Goal: Information Seeking & Learning: Learn about a topic

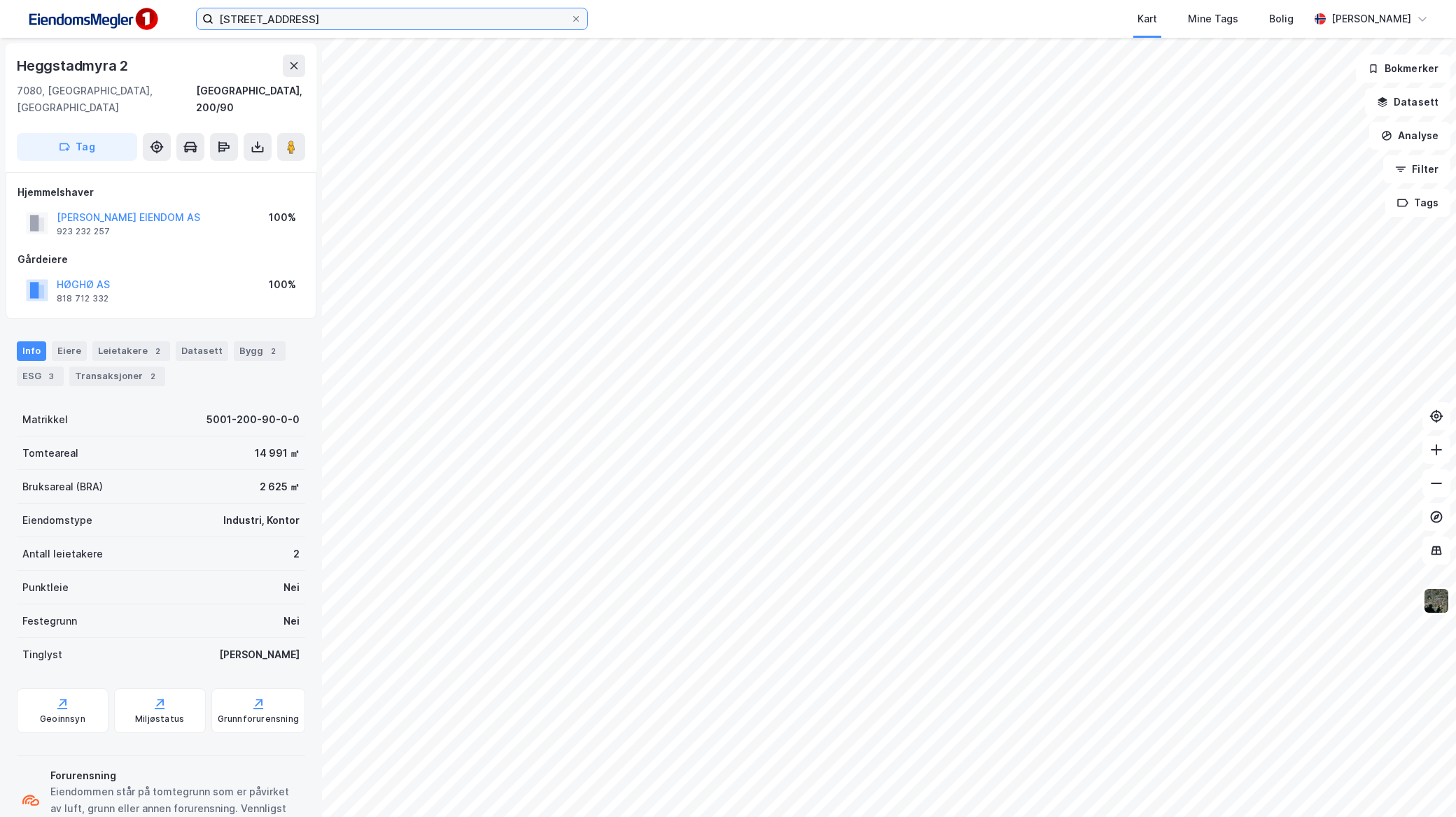
click at [432, 26] on input "[STREET_ADDRESS]" at bounding box center [391, 19] width 357 height 21
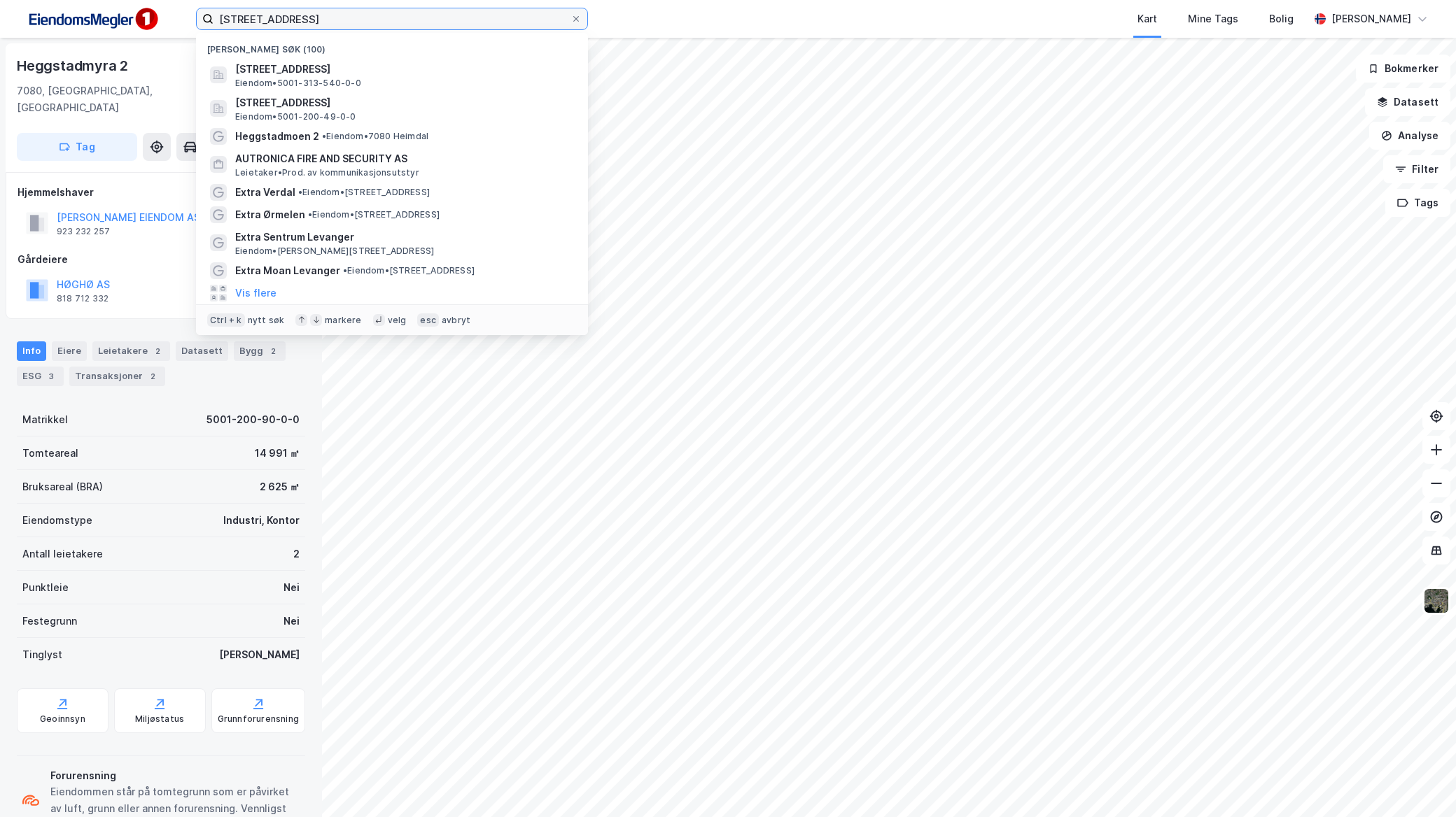
click at [432, 26] on input "[STREET_ADDRESS]" at bounding box center [391, 19] width 357 height 21
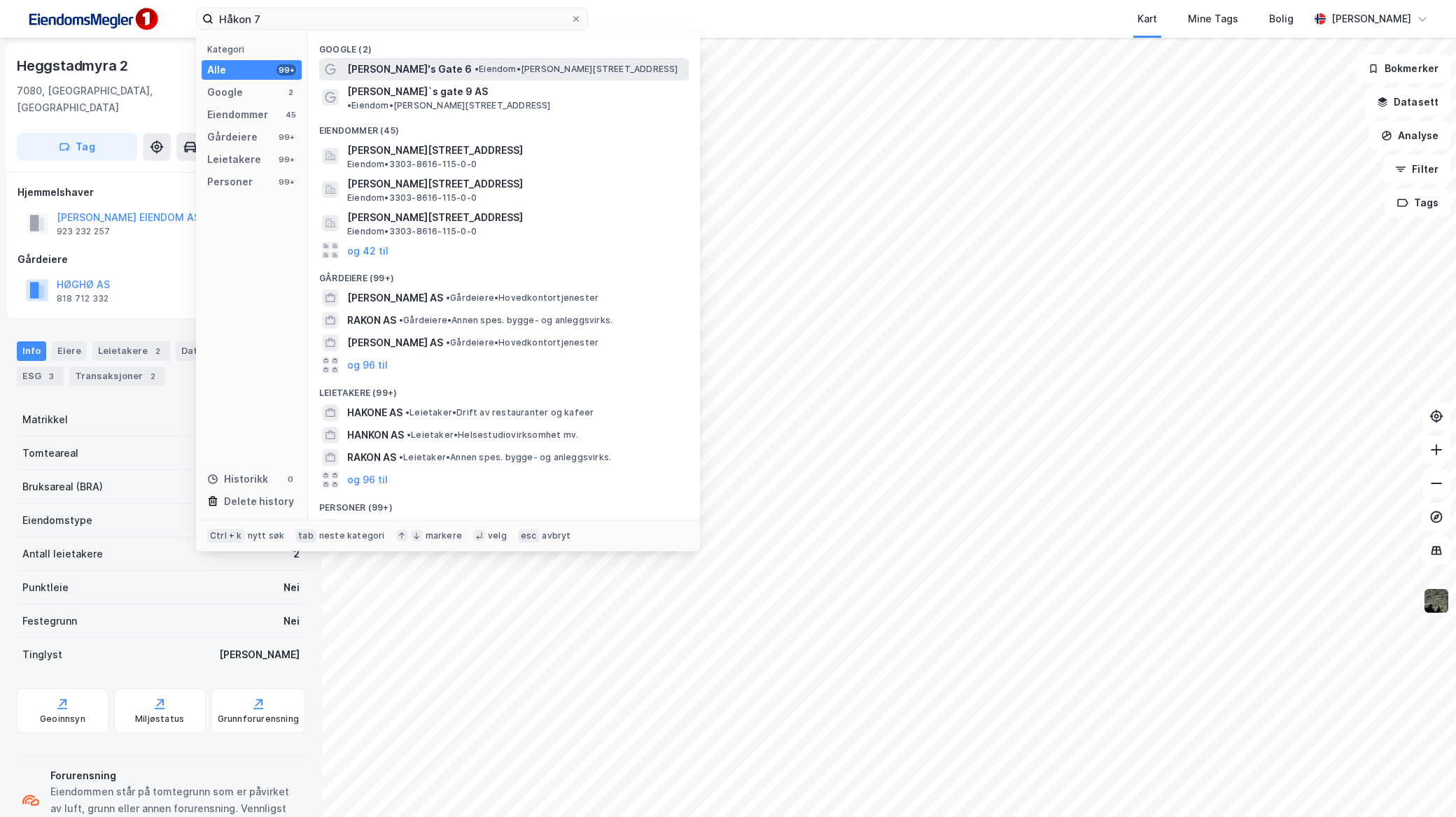
click at [474, 69] on span "• Eiendom • [PERSON_NAME][STREET_ADDRESS]" at bounding box center [576, 69] width 204 height 11
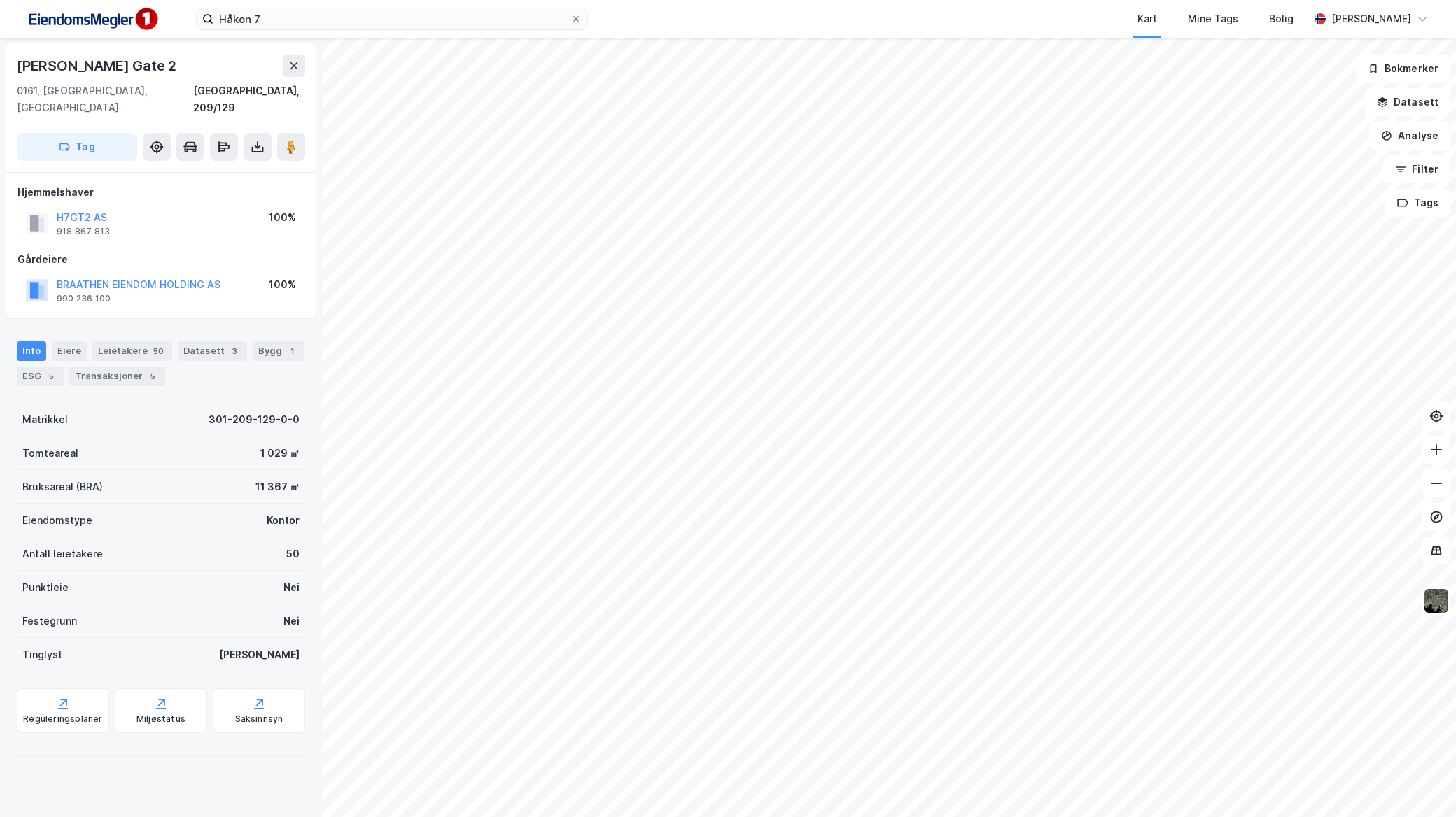
click at [371, 5] on div "[PERSON_NAME] 7 Kart Mine Tags [PERSON_NAME]" at bounding box center [728, 19] width 1456 height 38
click at [371, 15] on input "Håkon 7" at bounding box center [391, 19] width 357 height 21
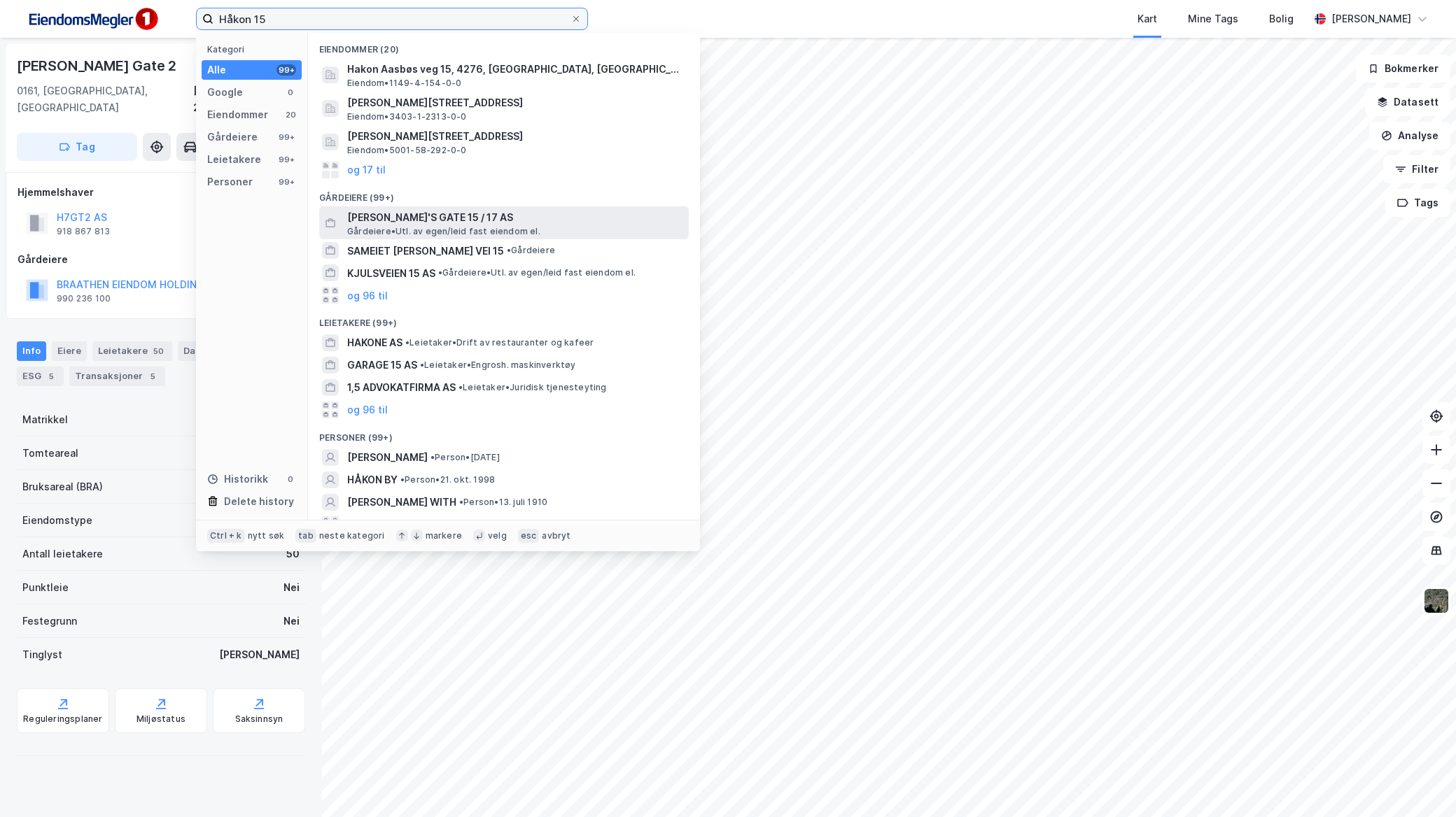
type input "Håkon 15"
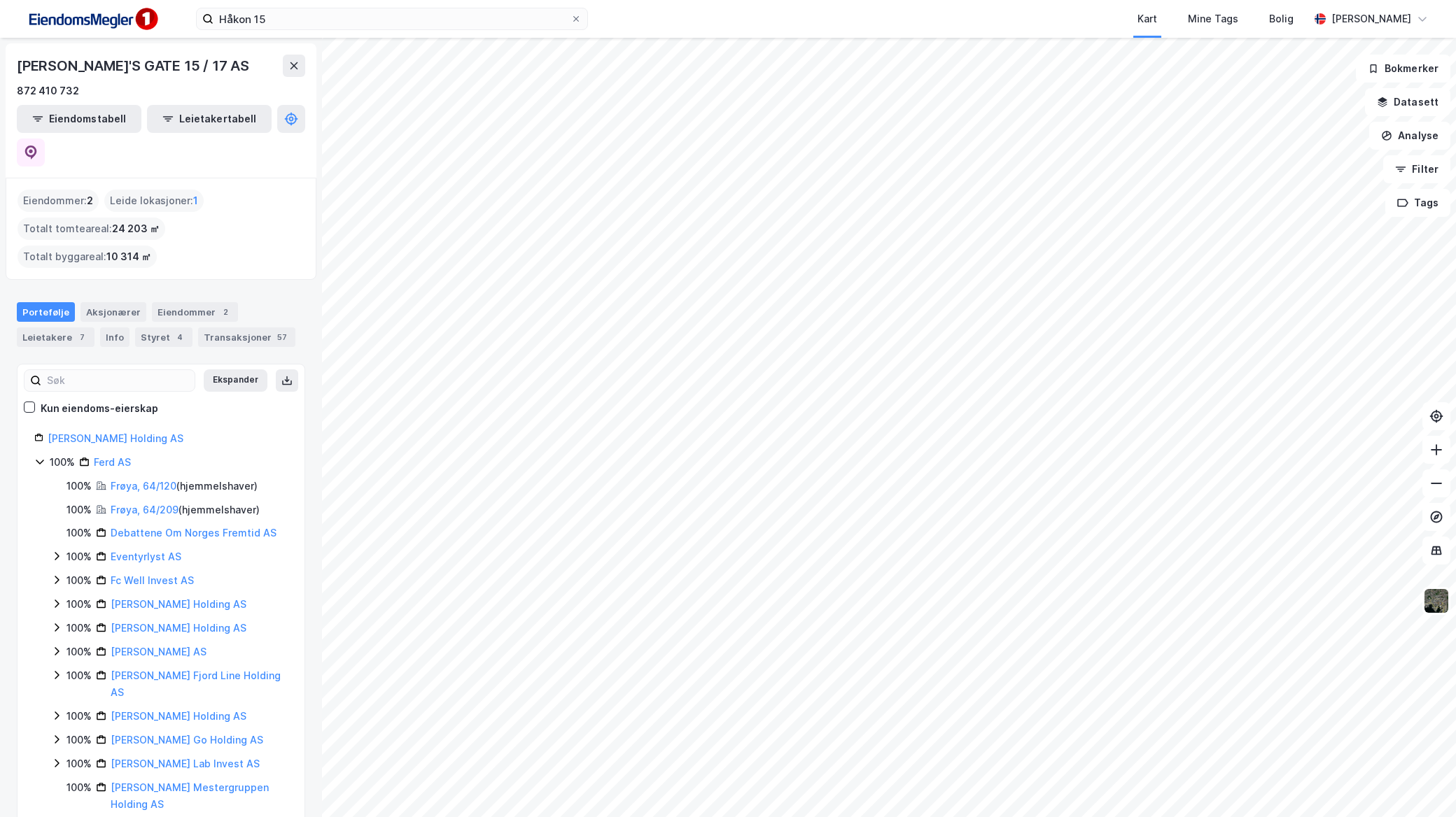
click at [42, 456] on icon at bounding box center [40, 461] width 11 height 11
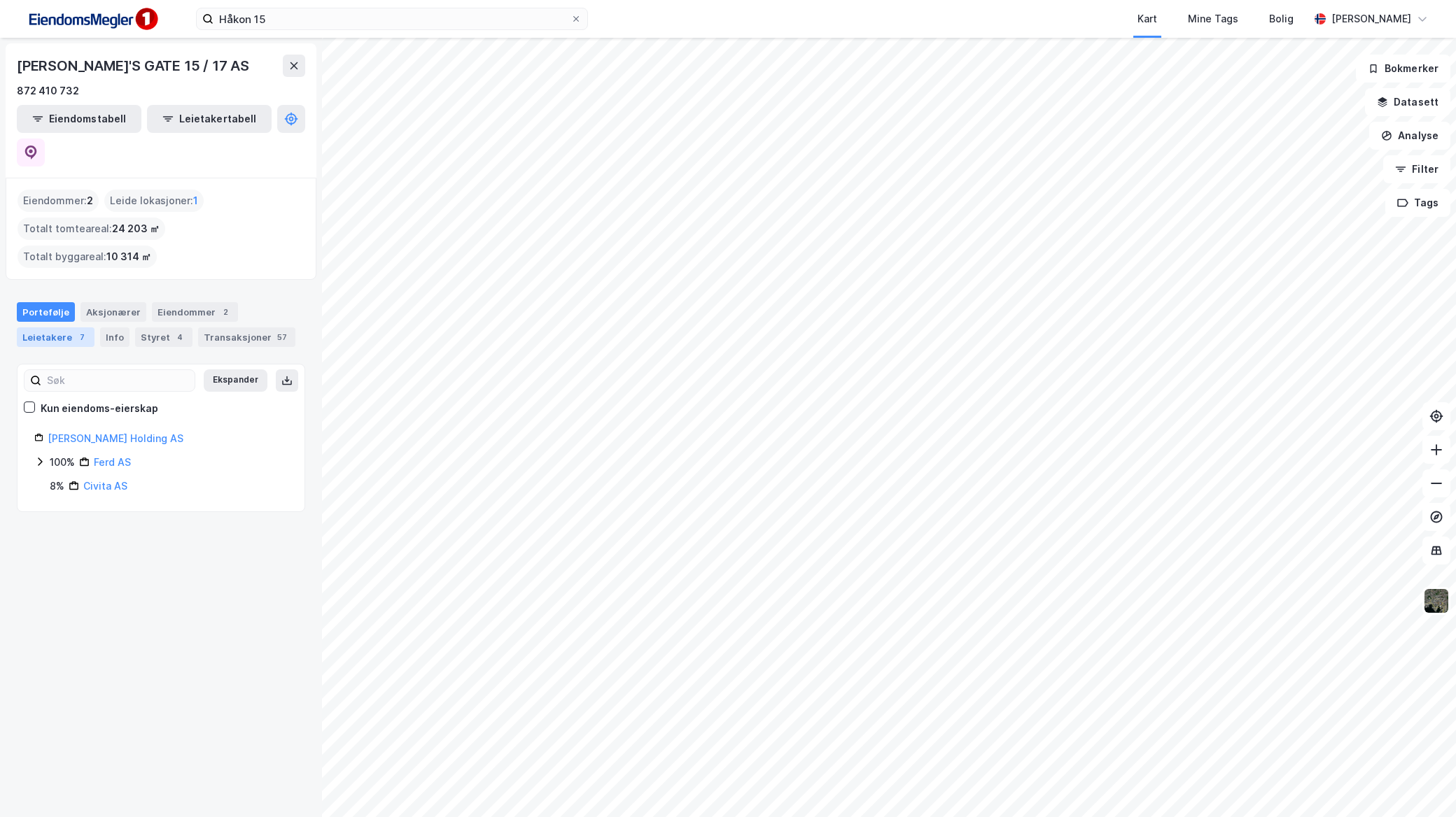
click at [75, 330] on div "7" at bounding box center [82, 337] width 14 height 14
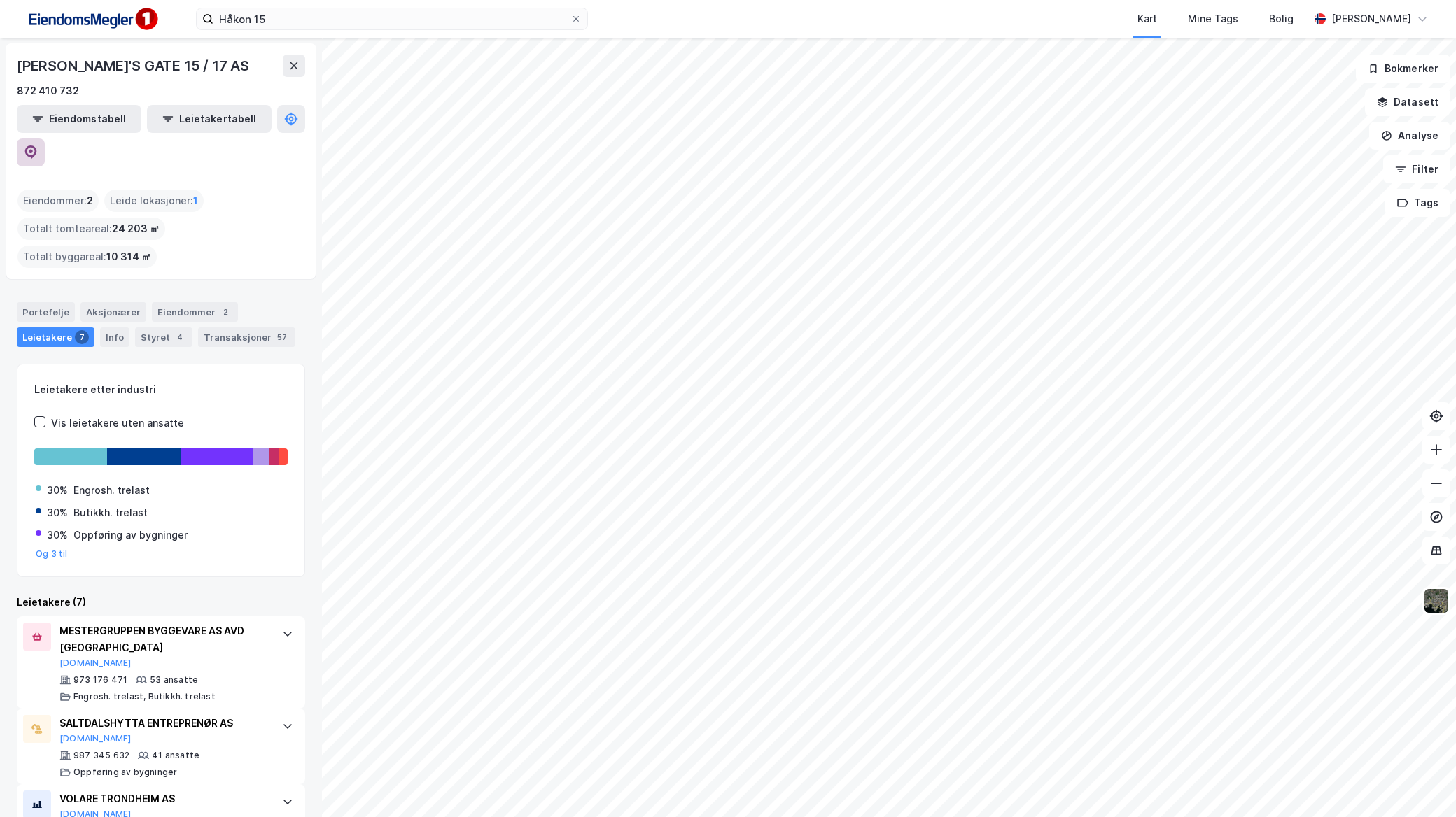
click at [45, 138] on button at bounding box center [31, 152] width 28 height 28
click at [47, 302] on div "Portefølje" at bounding box center [46, 312] width 58 height 20
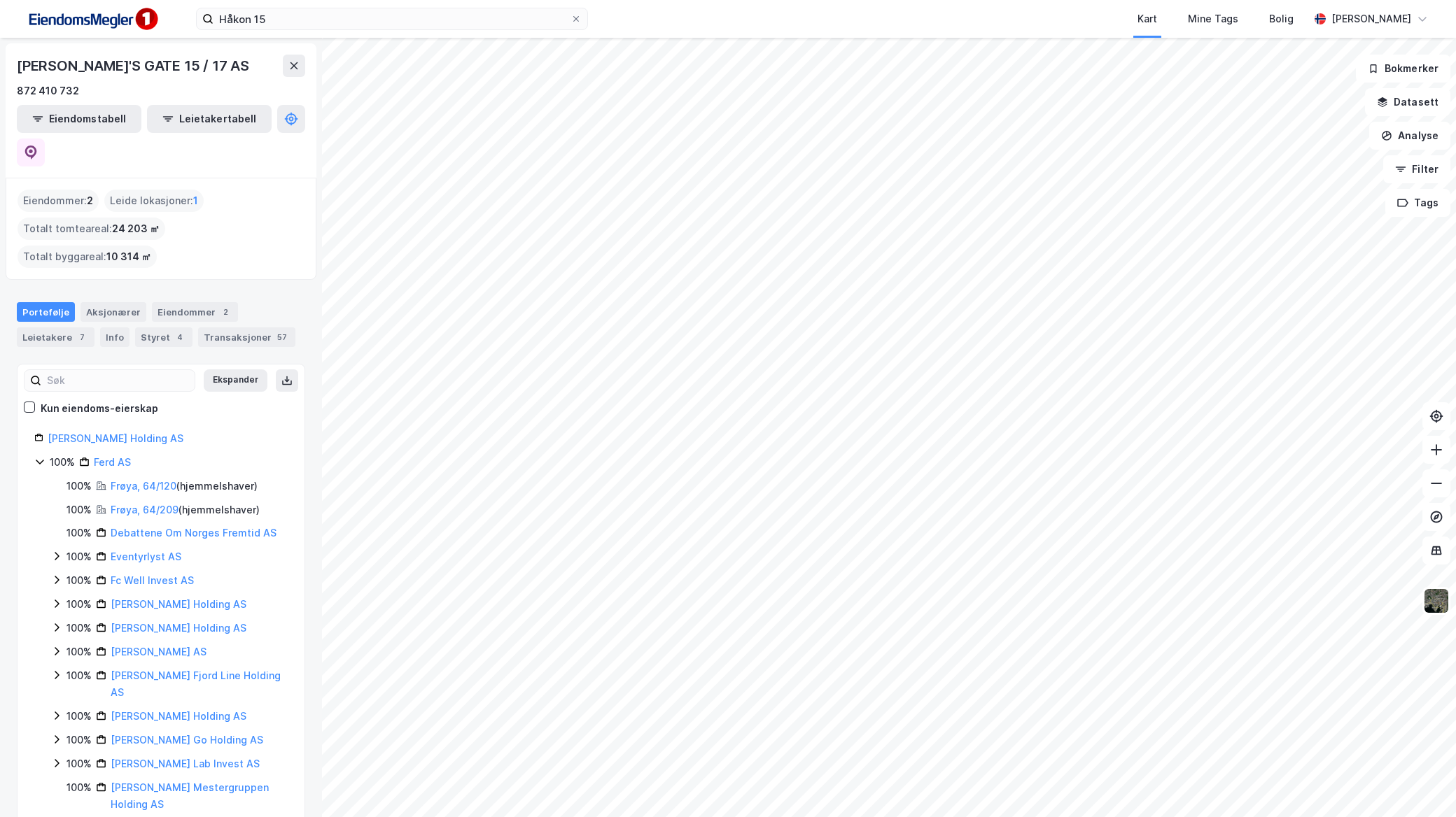
click at [42, 456] on icon at bounding box center [40, 461] width 11 height 11
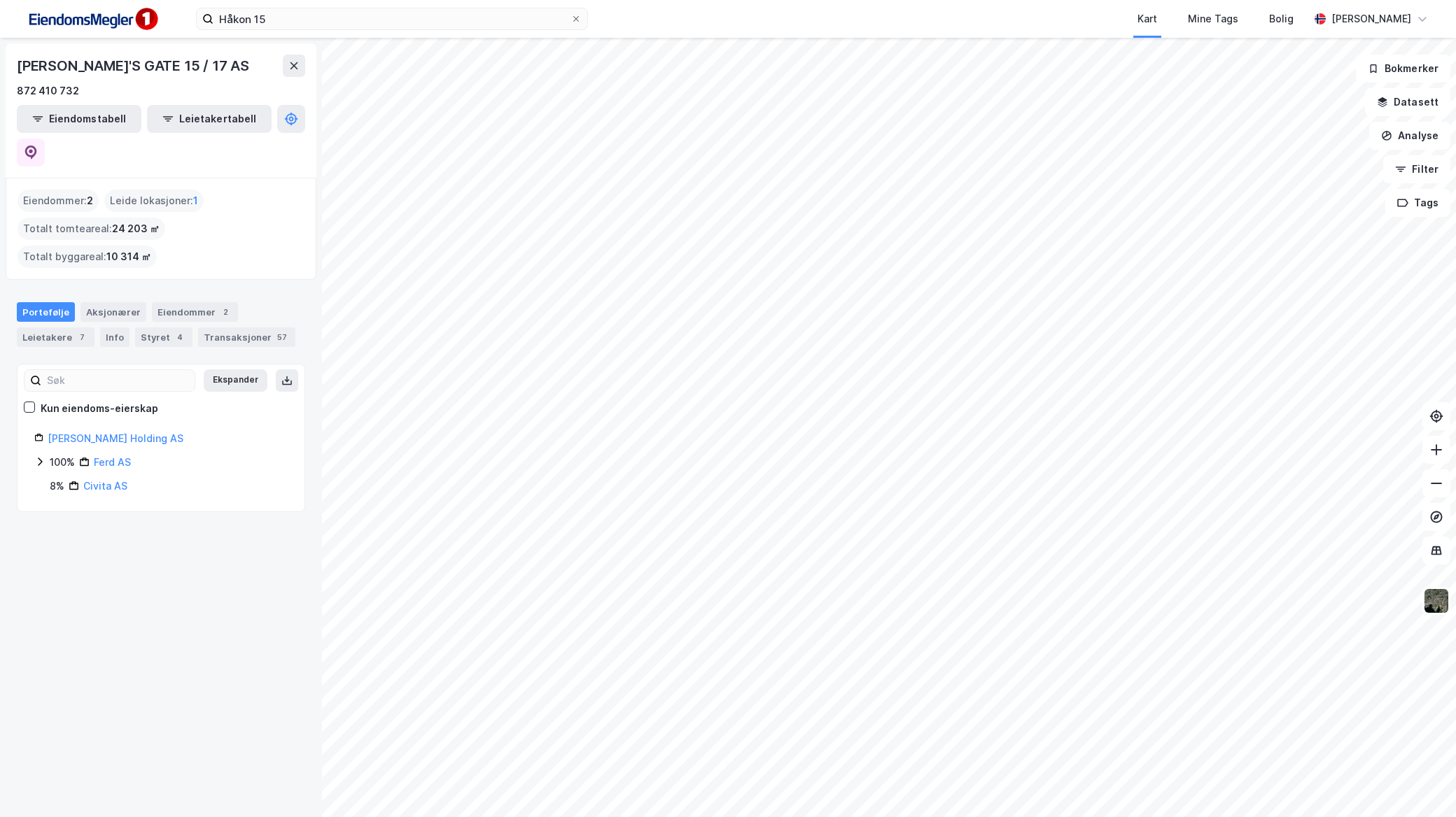
click at [42, 456] on icon at bounding box center [40, 461] width 11 height 11
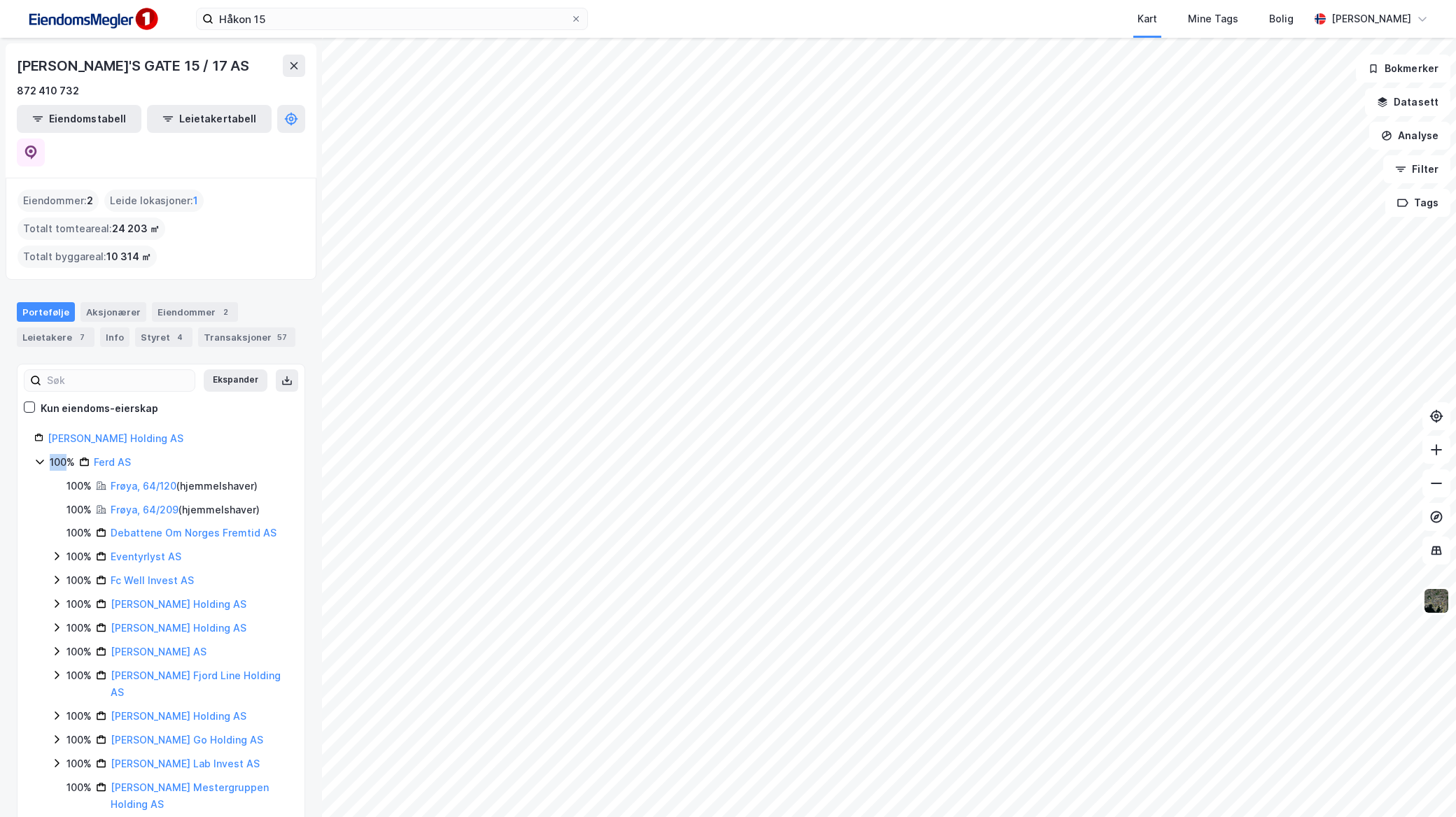
click at [42, 456] on icon at bounding box center [40, 461] width 11 height 11
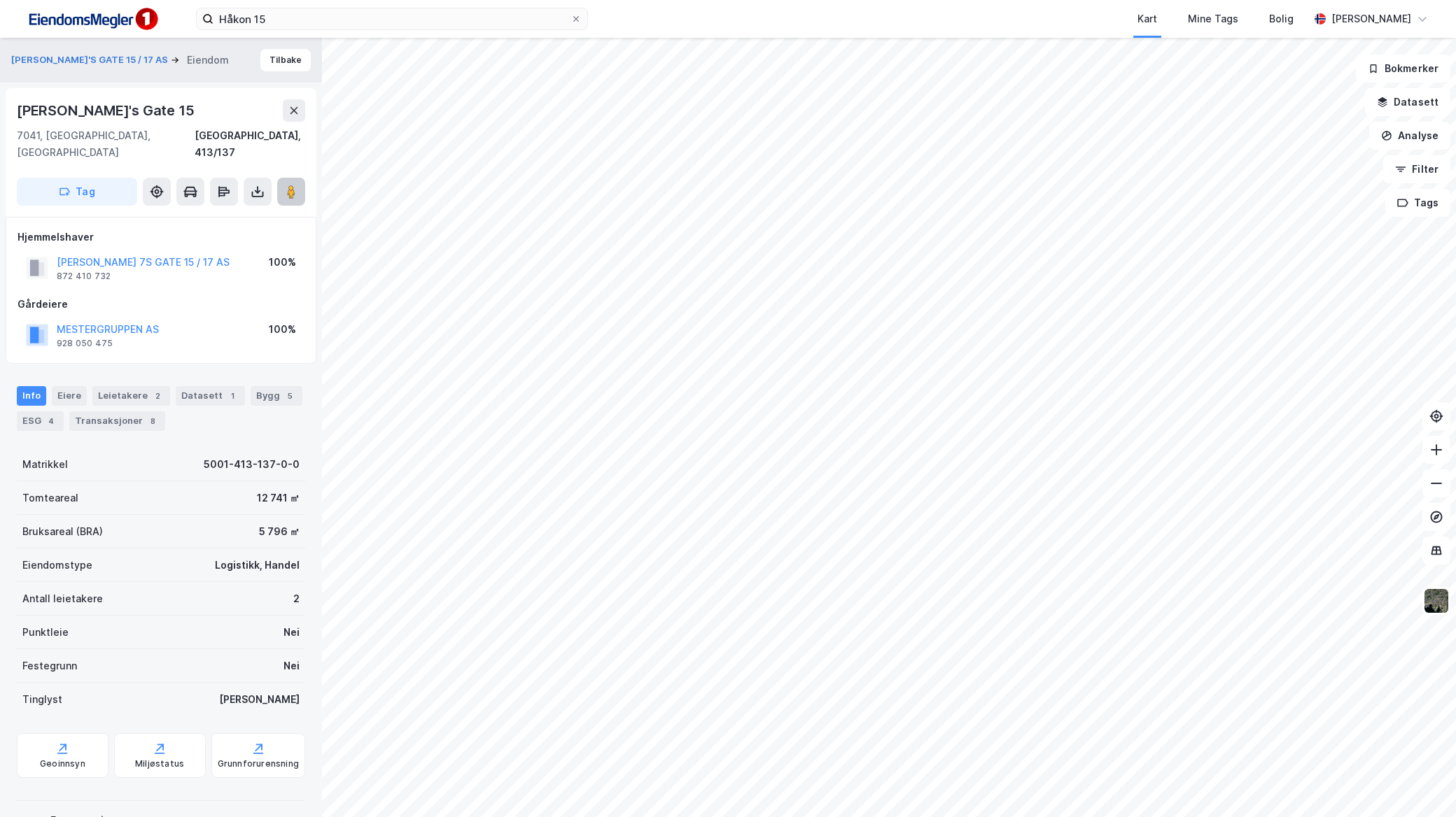
click at [285, 185] on icon at bounding box center [291, 192] width 14 height 14
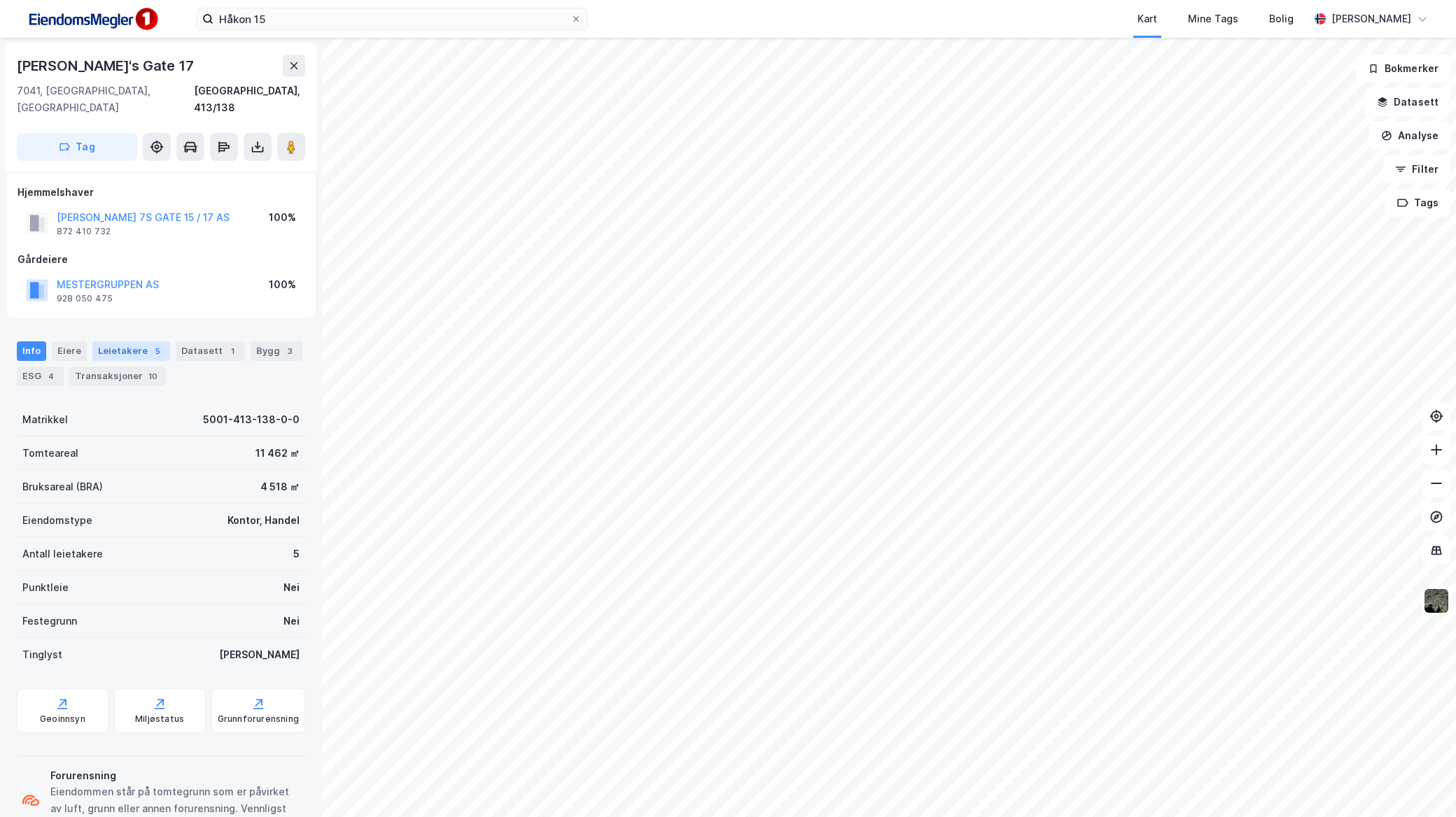
click at [121, 341] on div "Leietakere 5" at bounding box center [131, 351] width 77 height 20
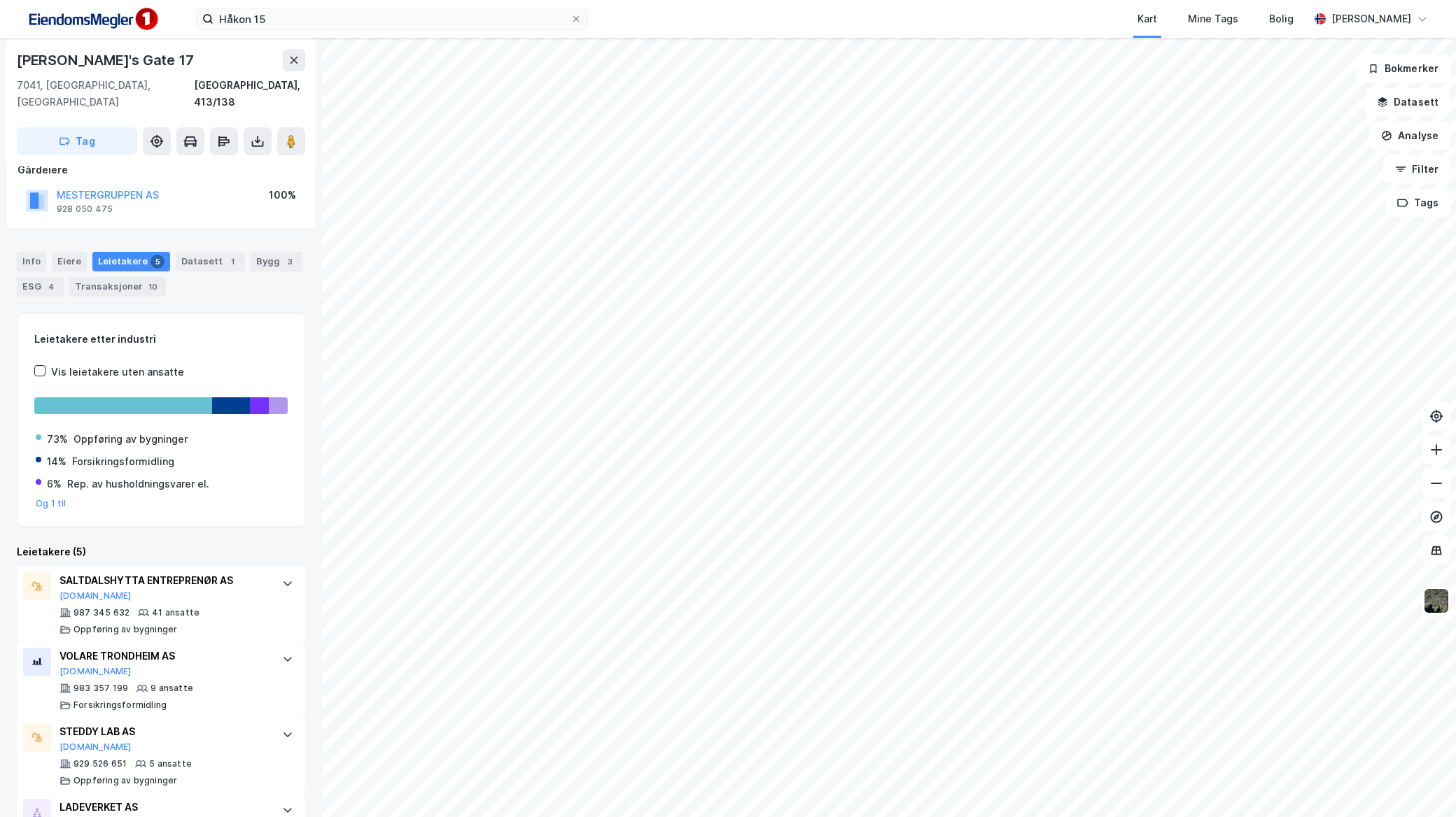
scroll to position [216, 0]
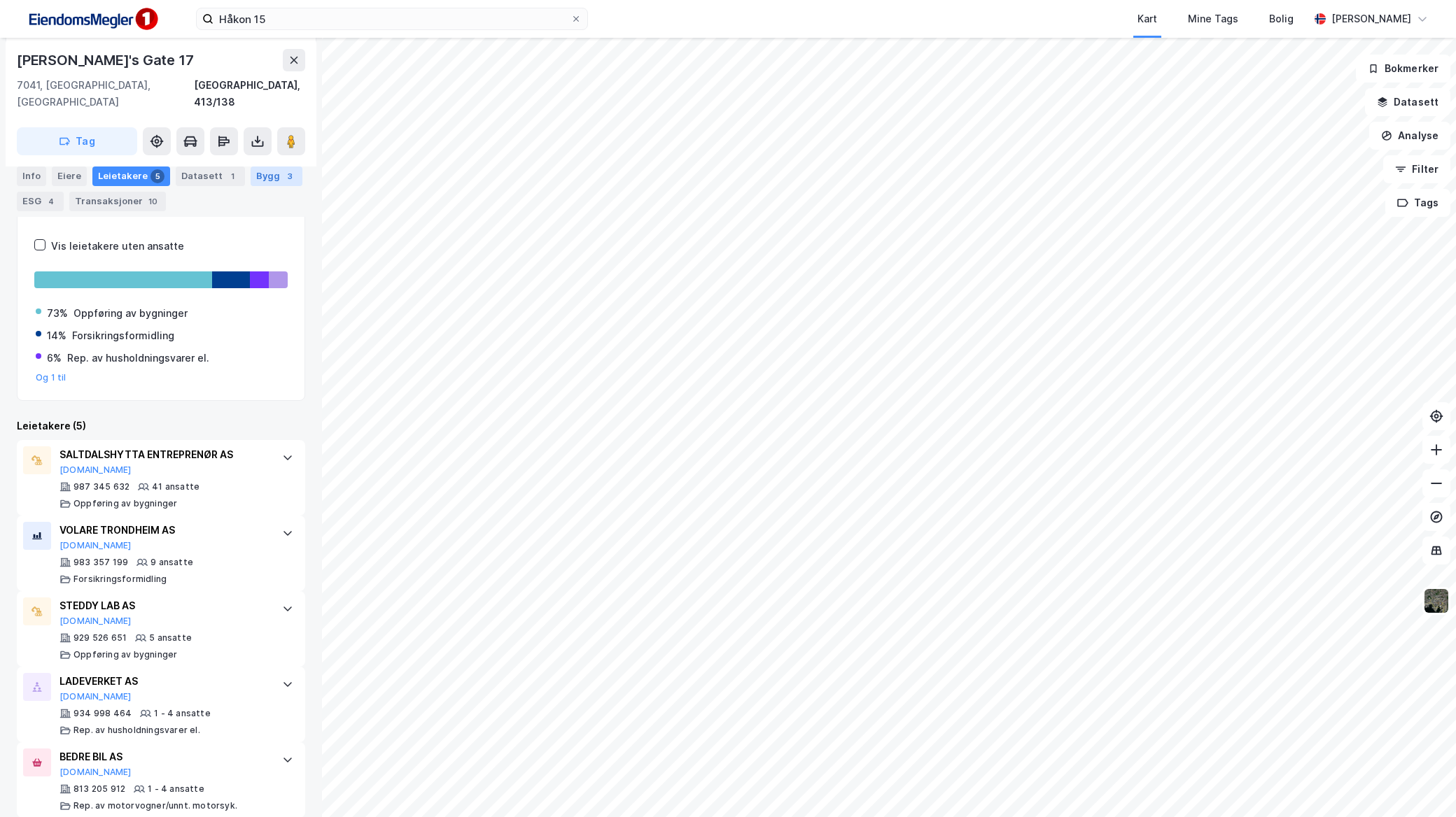
click at [264, 171] on div "Bygg 3" at bounding box center [276, 176] width 52 height 20
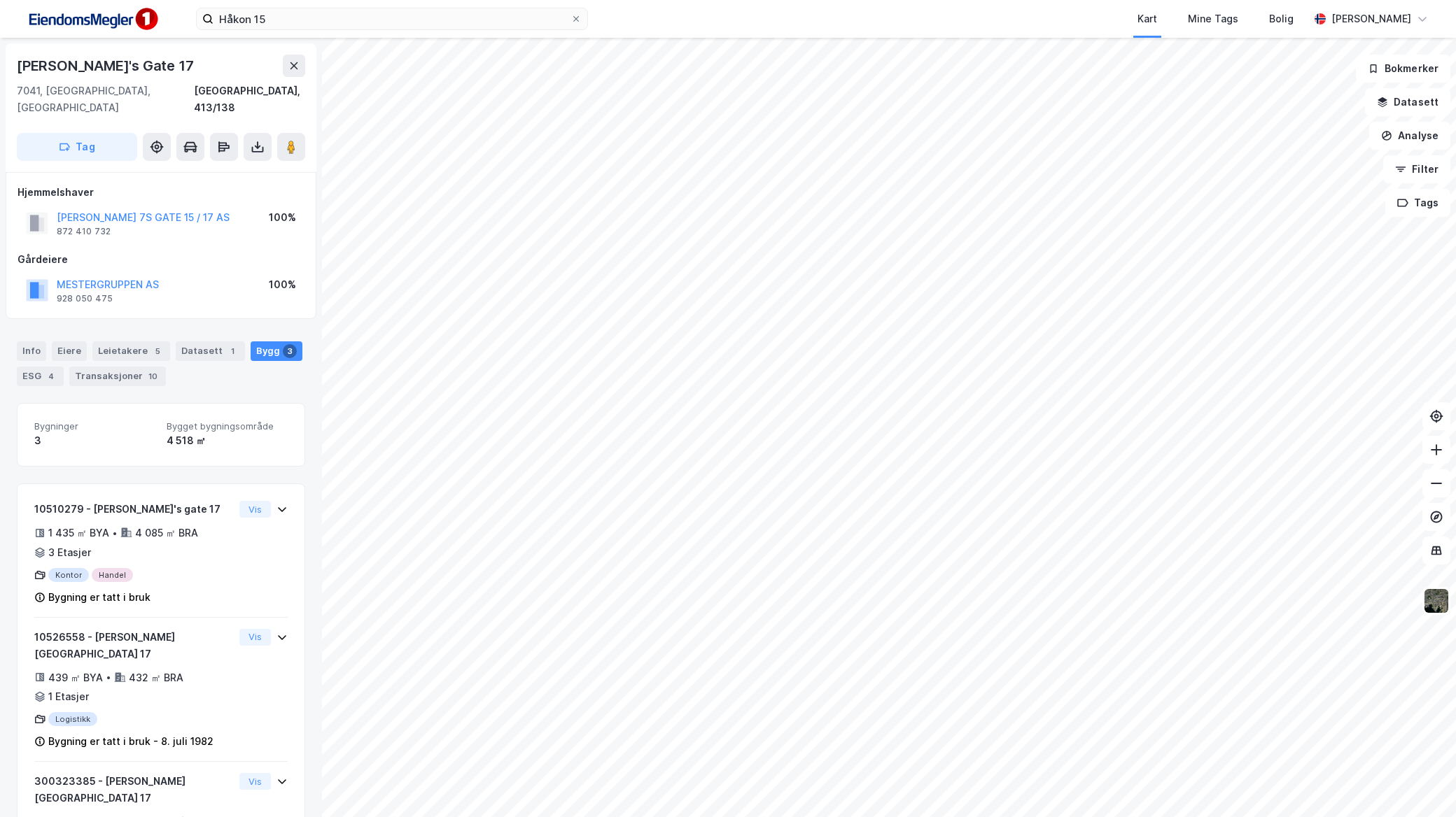
scroll to position [61, 0]
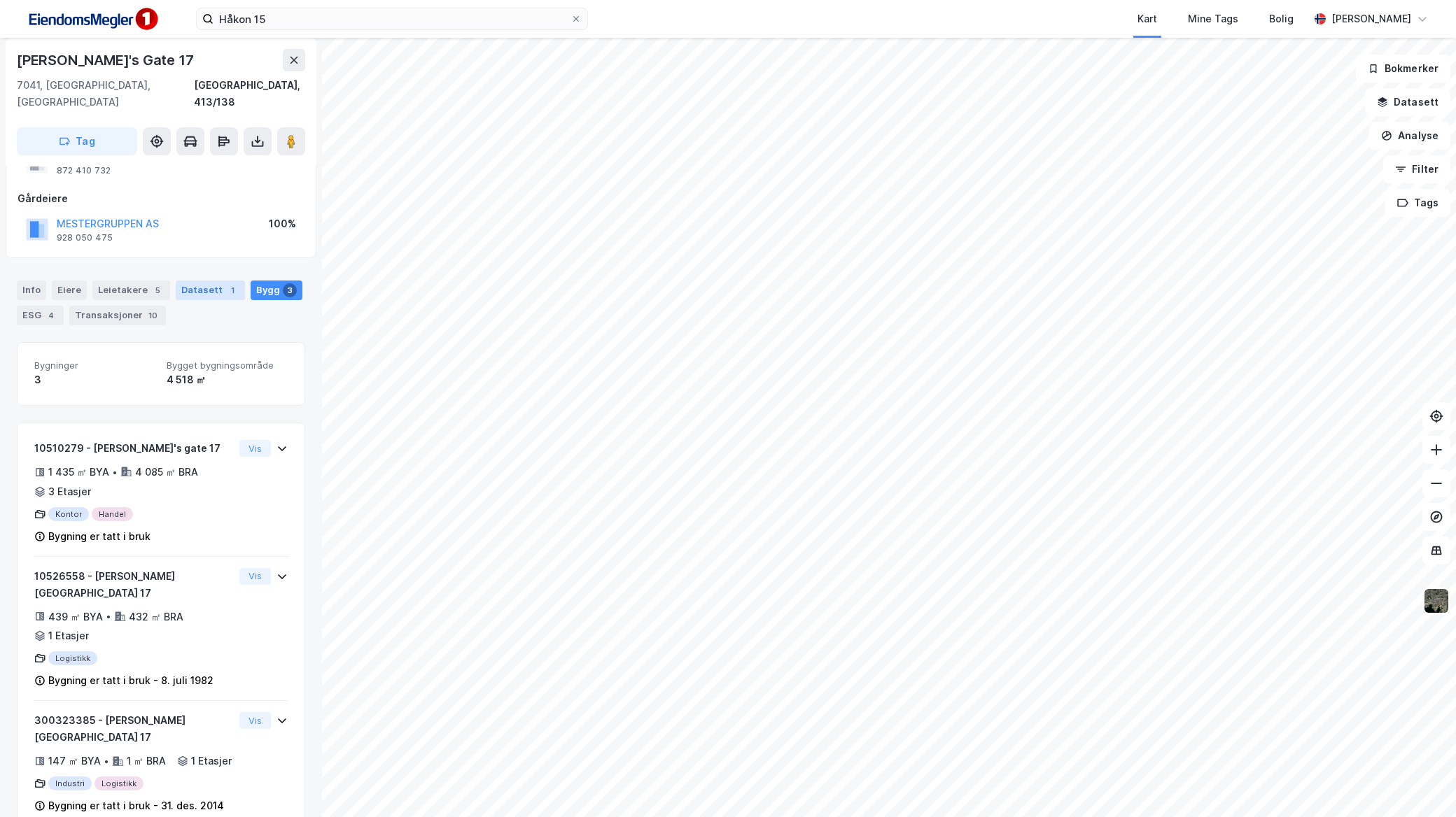
click at [220, 280] on div "Datasett 1" at bounding box center [210, 290] width 70 height 20
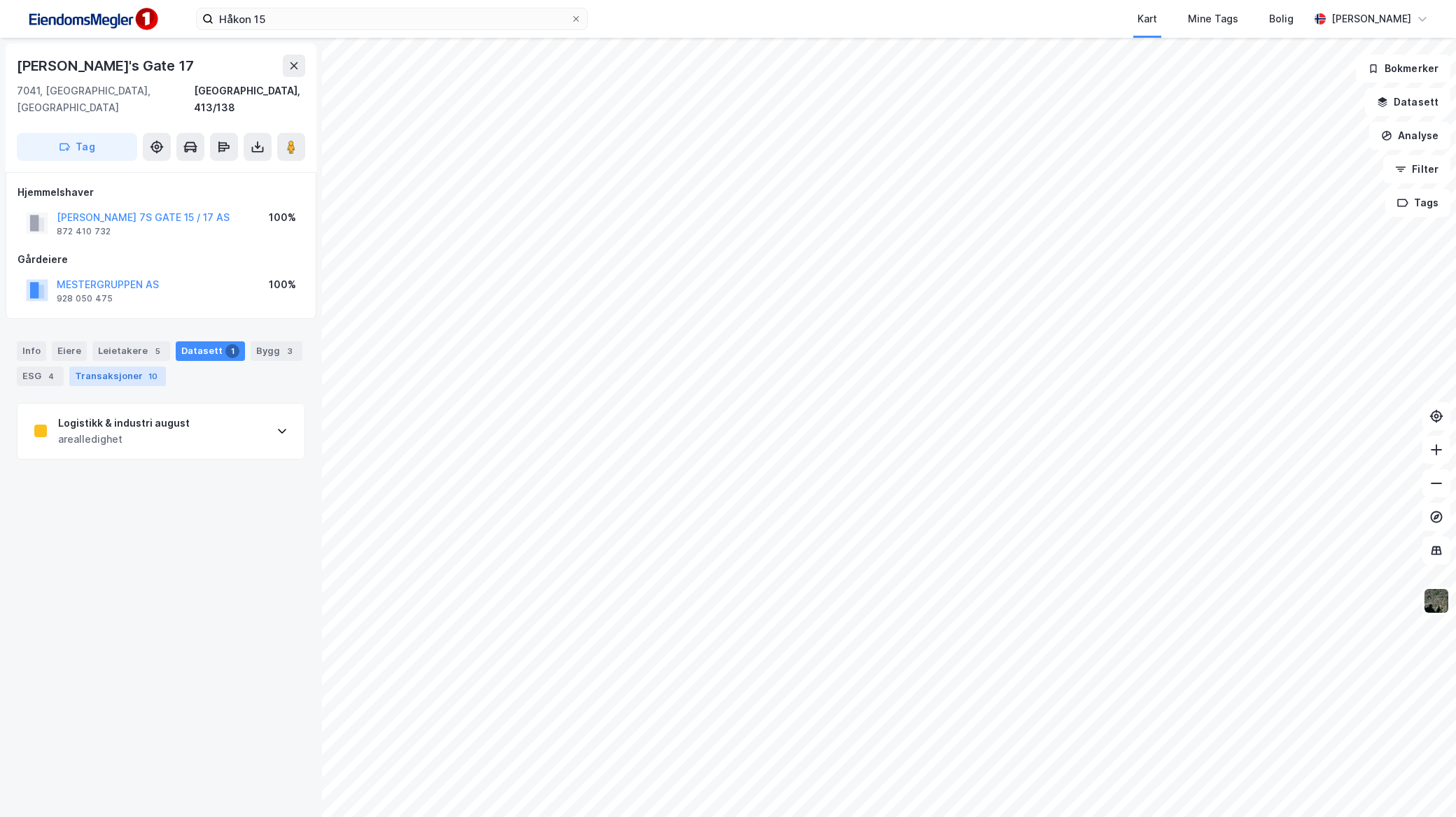
click at [76, 367] on div "Transaksjoner 10" at bounding box center [118, 376] width 96 height 20
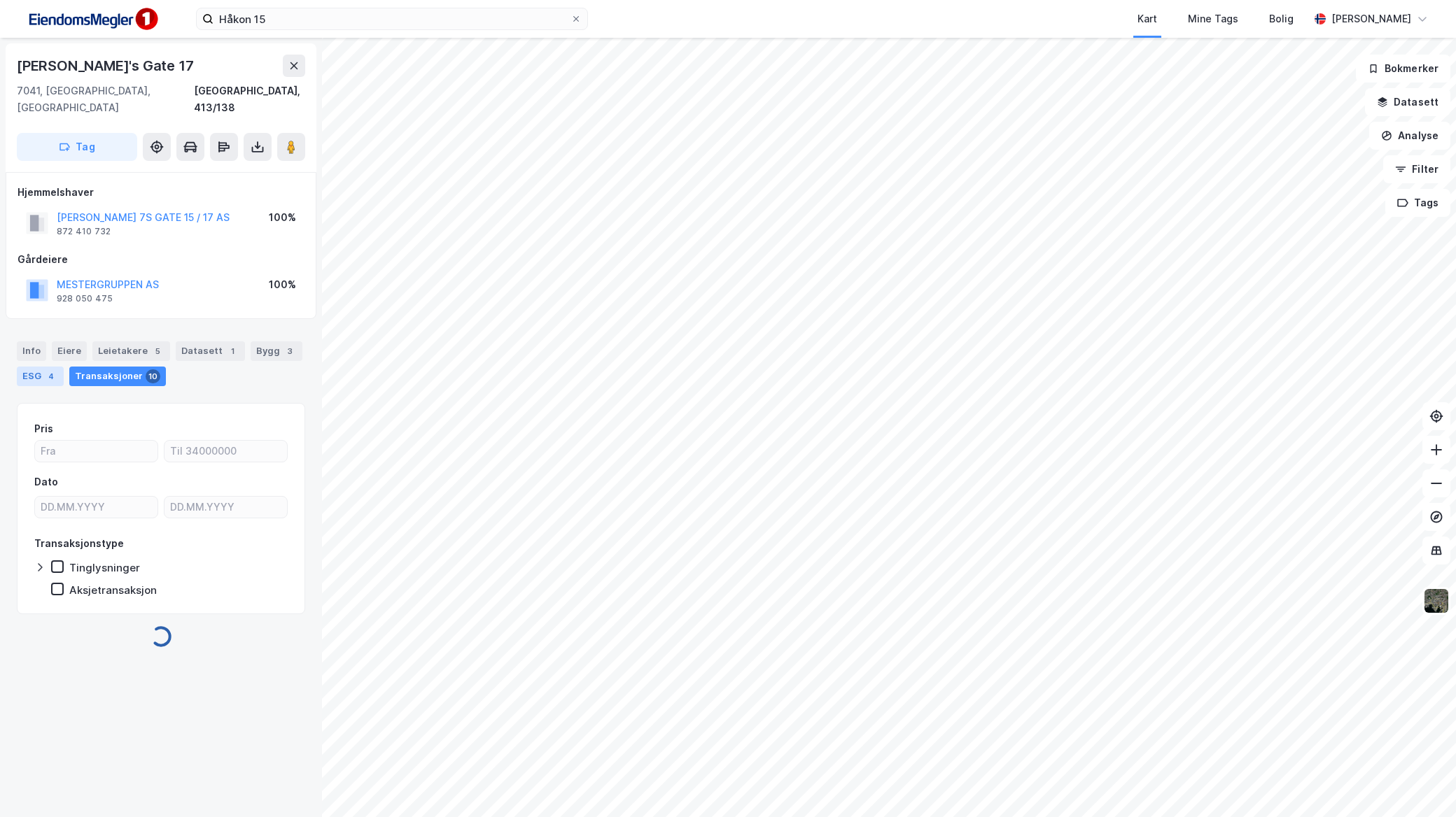
click at [53, 369] on div "4" at bounding box center [51, 376] width 14 height 14
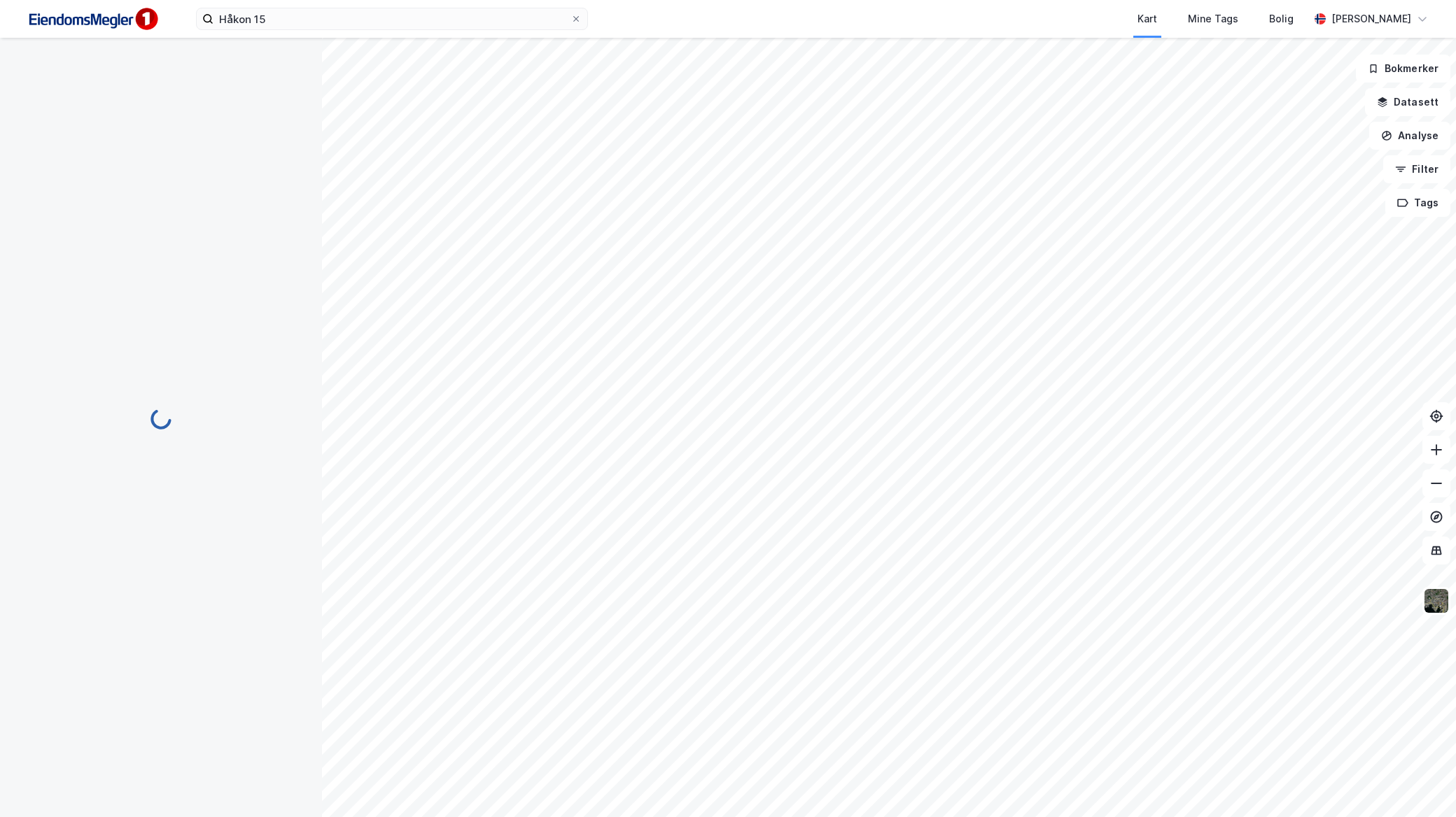
scroll to position [3, 0]
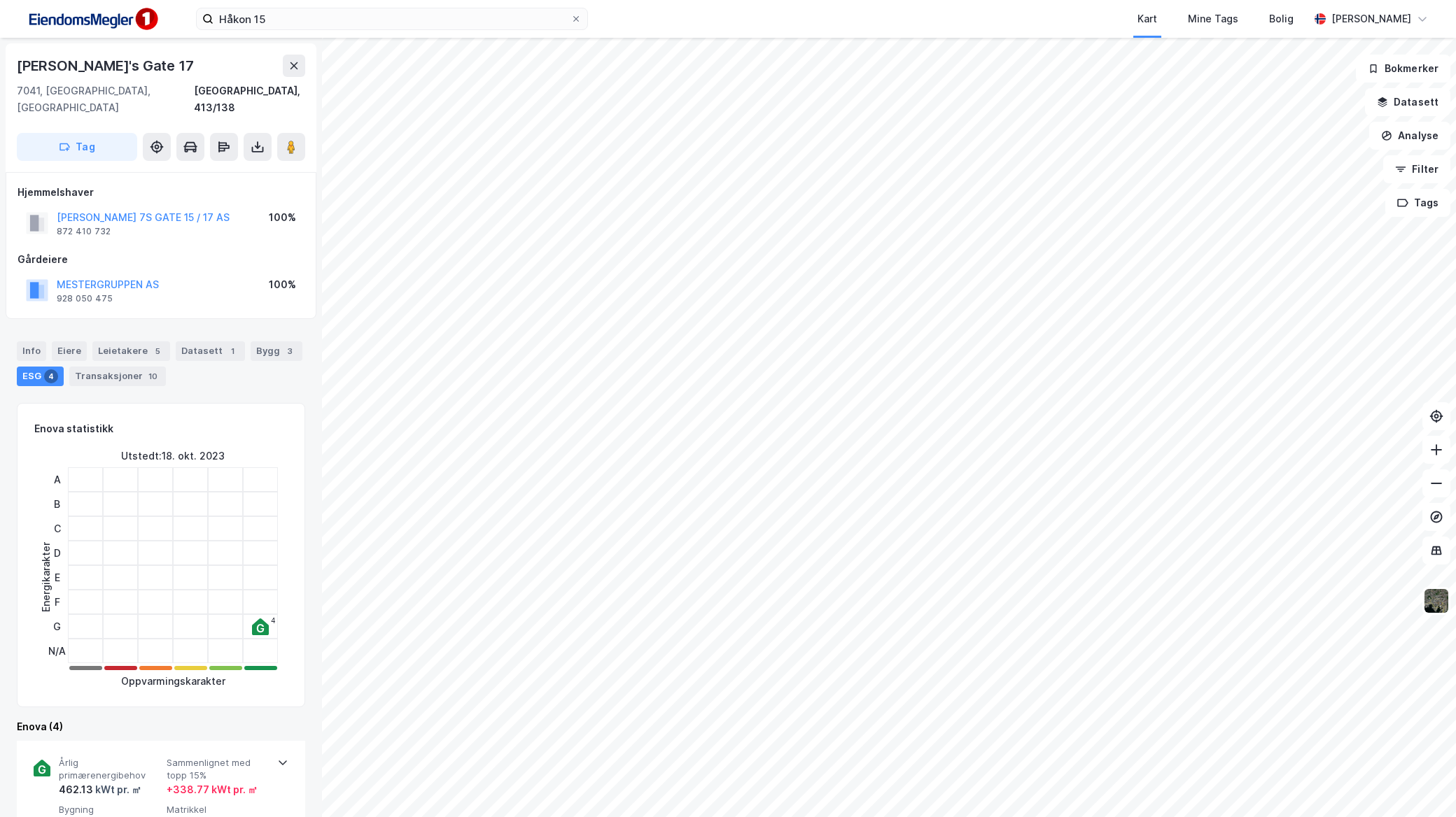
scroll to position [3, 0]
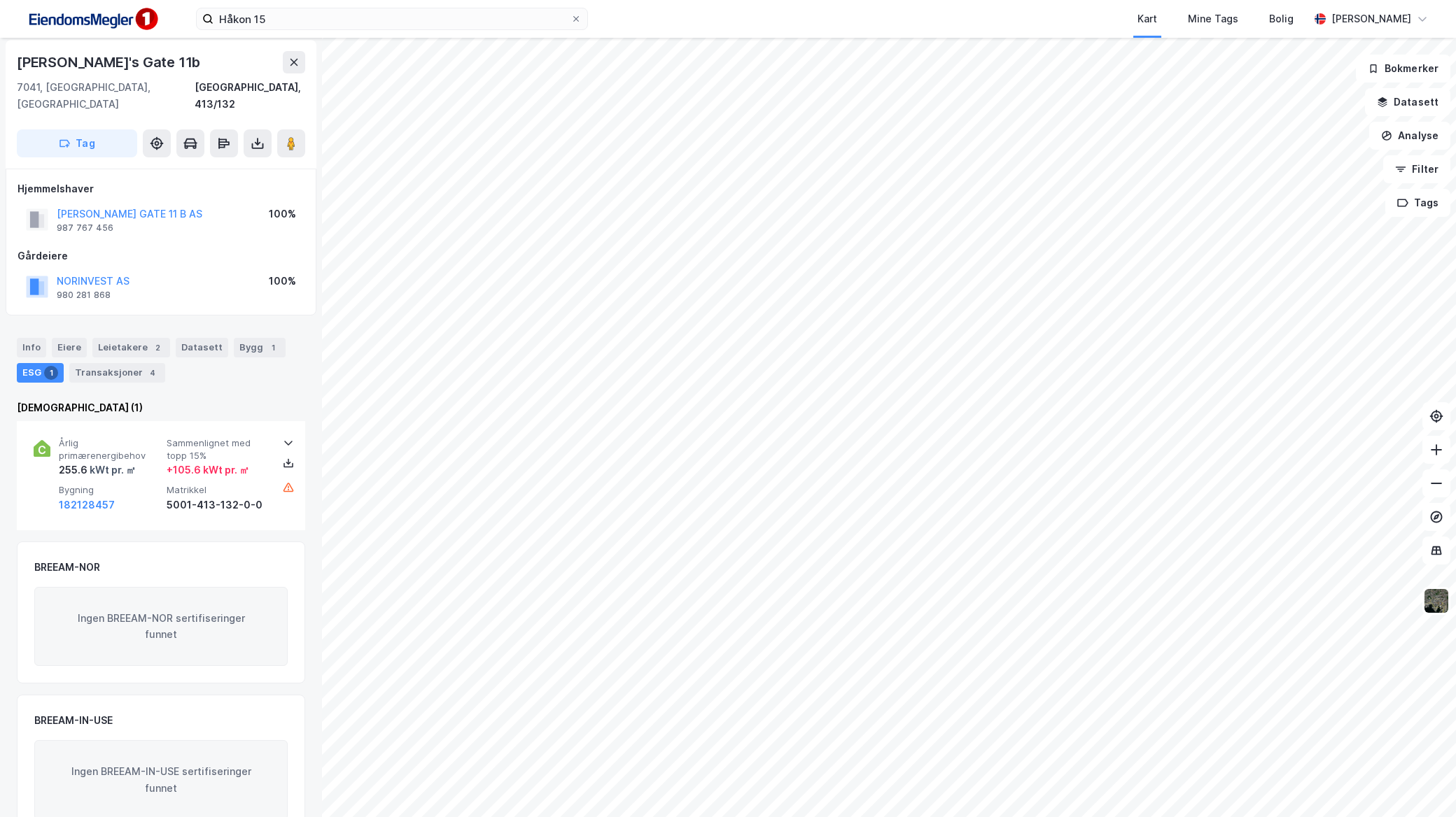
scroll to position [3, 0]
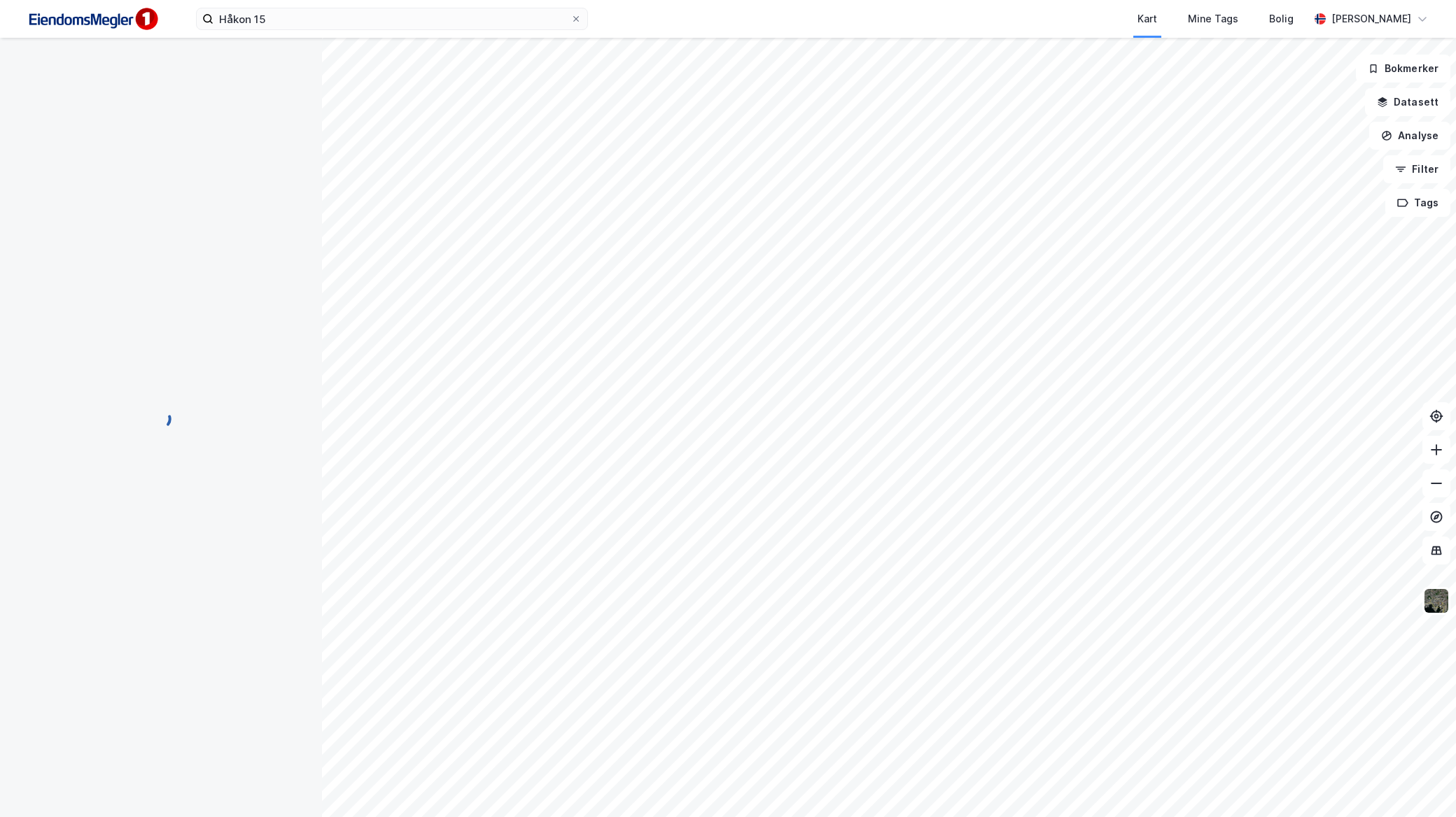
scroll to position [3, 0]
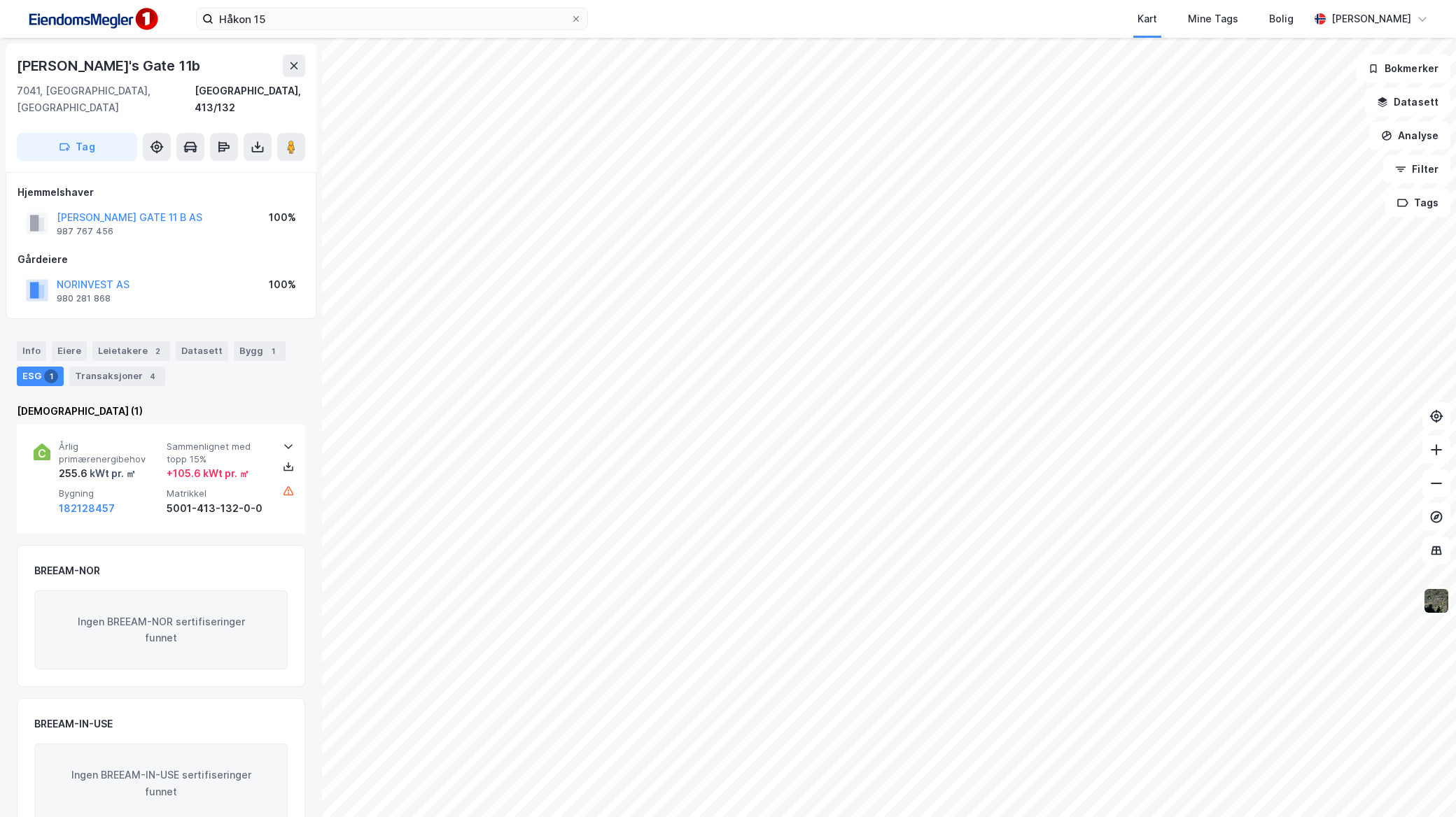
scroll to position [3, 0]
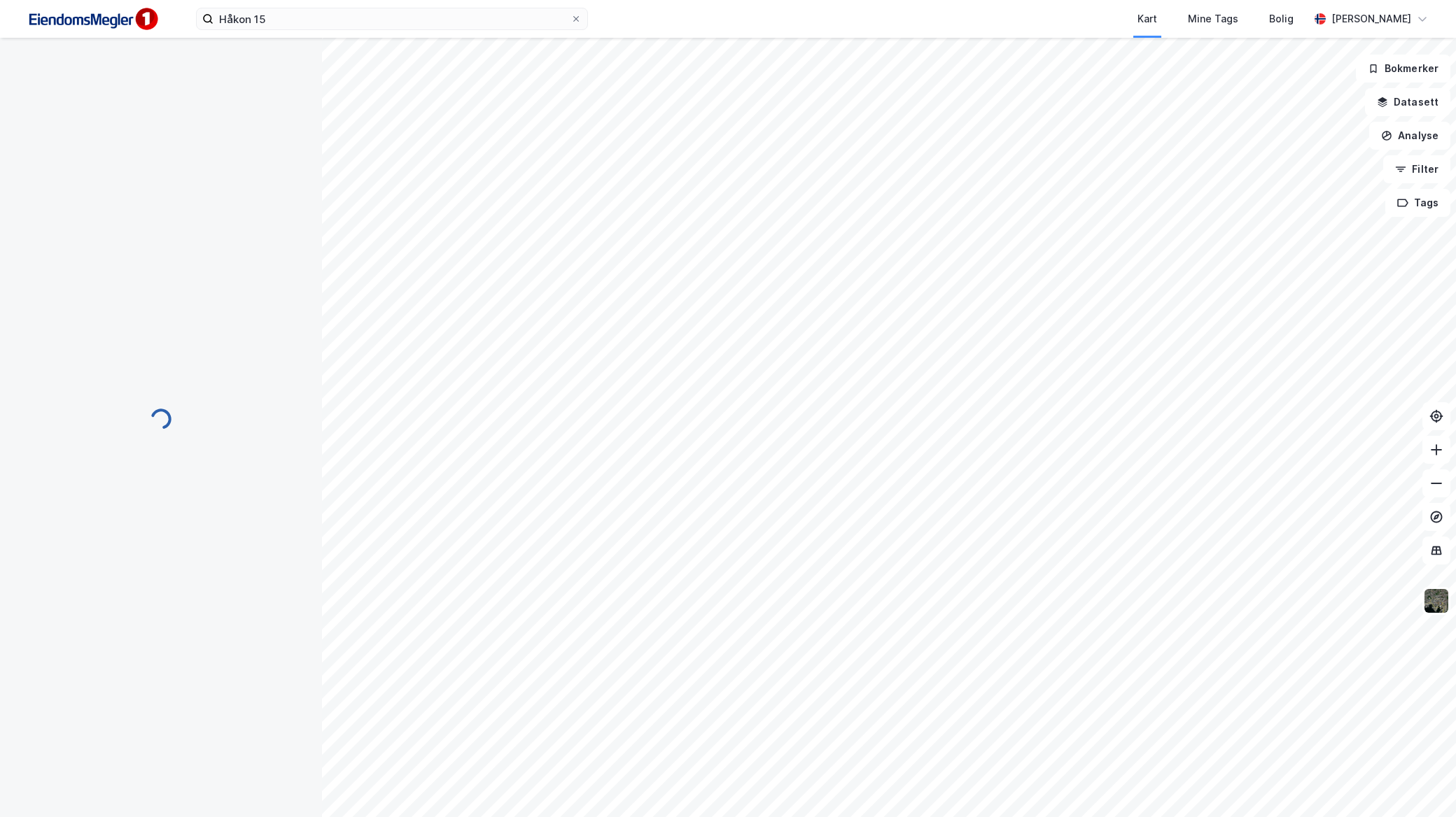
scroll to position [3, 0]
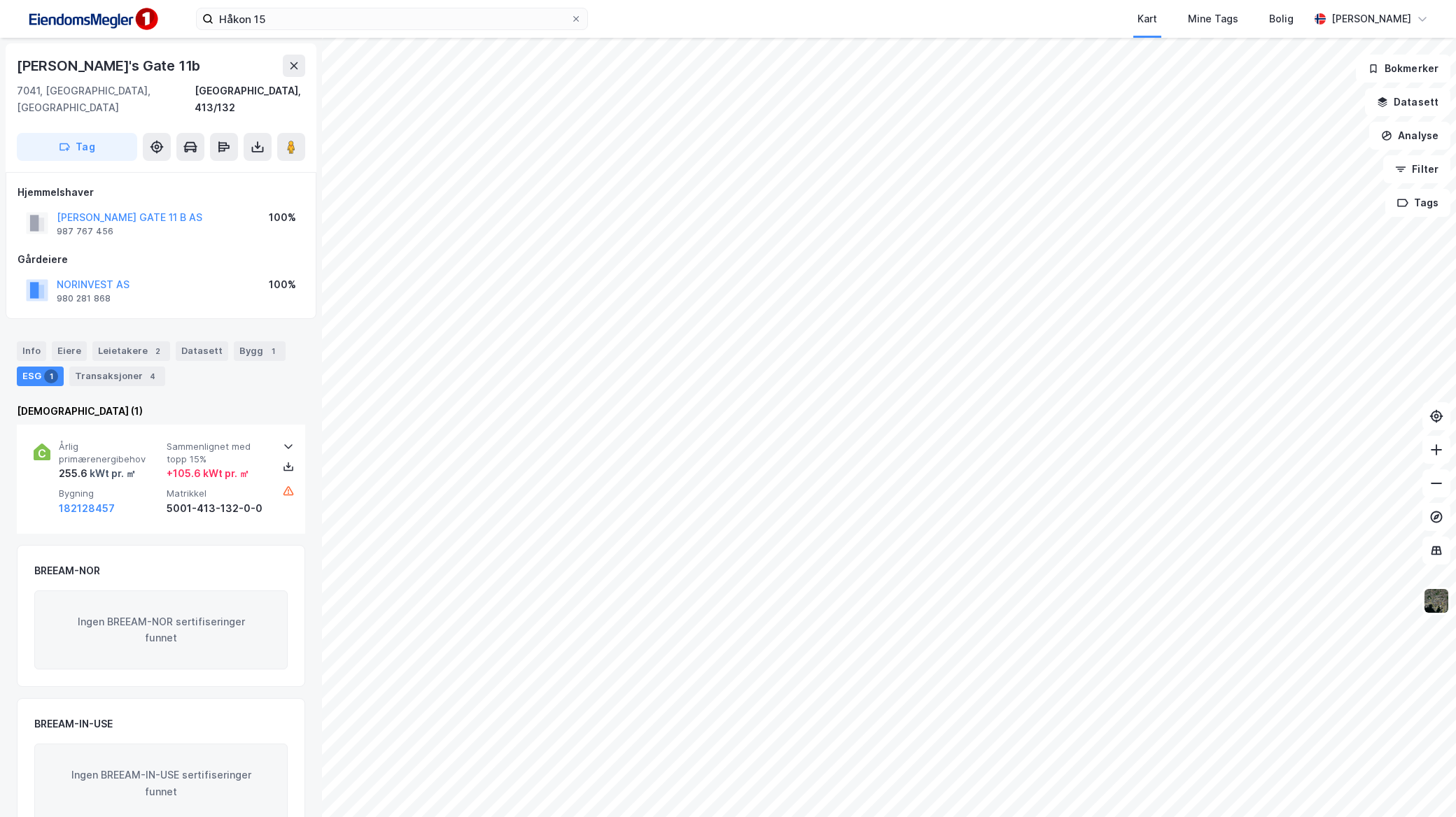
scroll to position [3, 0]
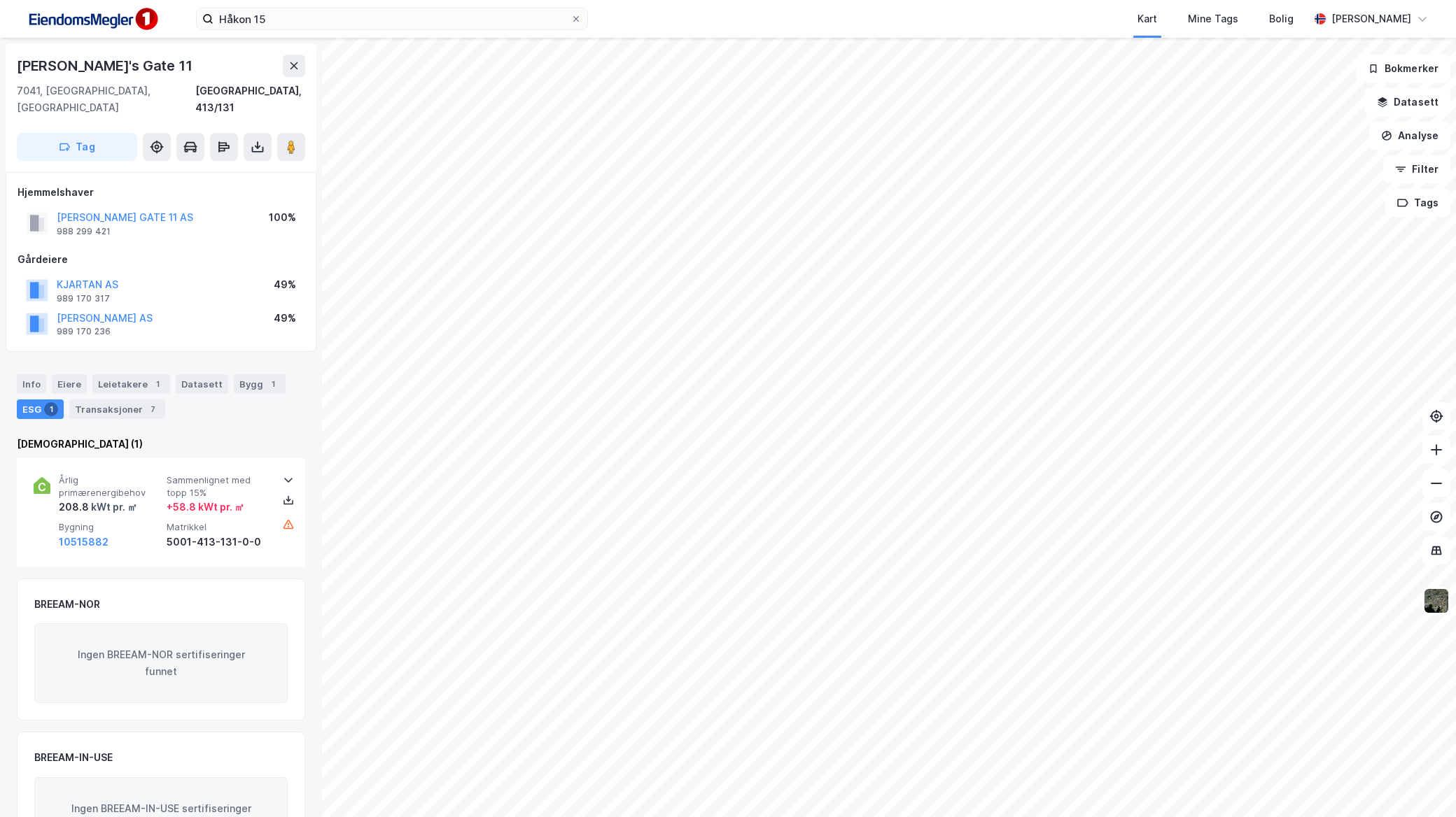
scroll to position [3, 0]
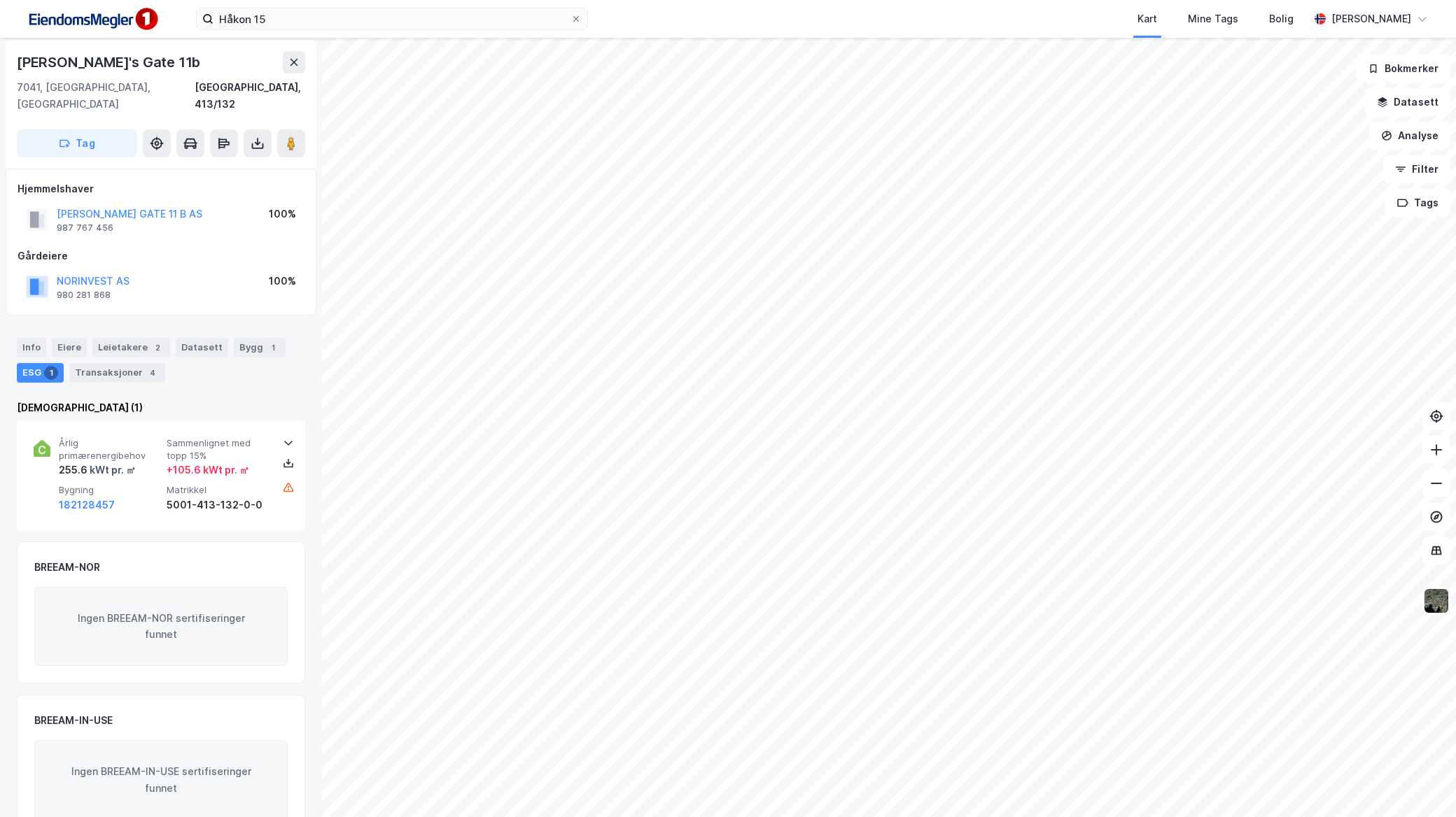
scroll to position [3, 0]
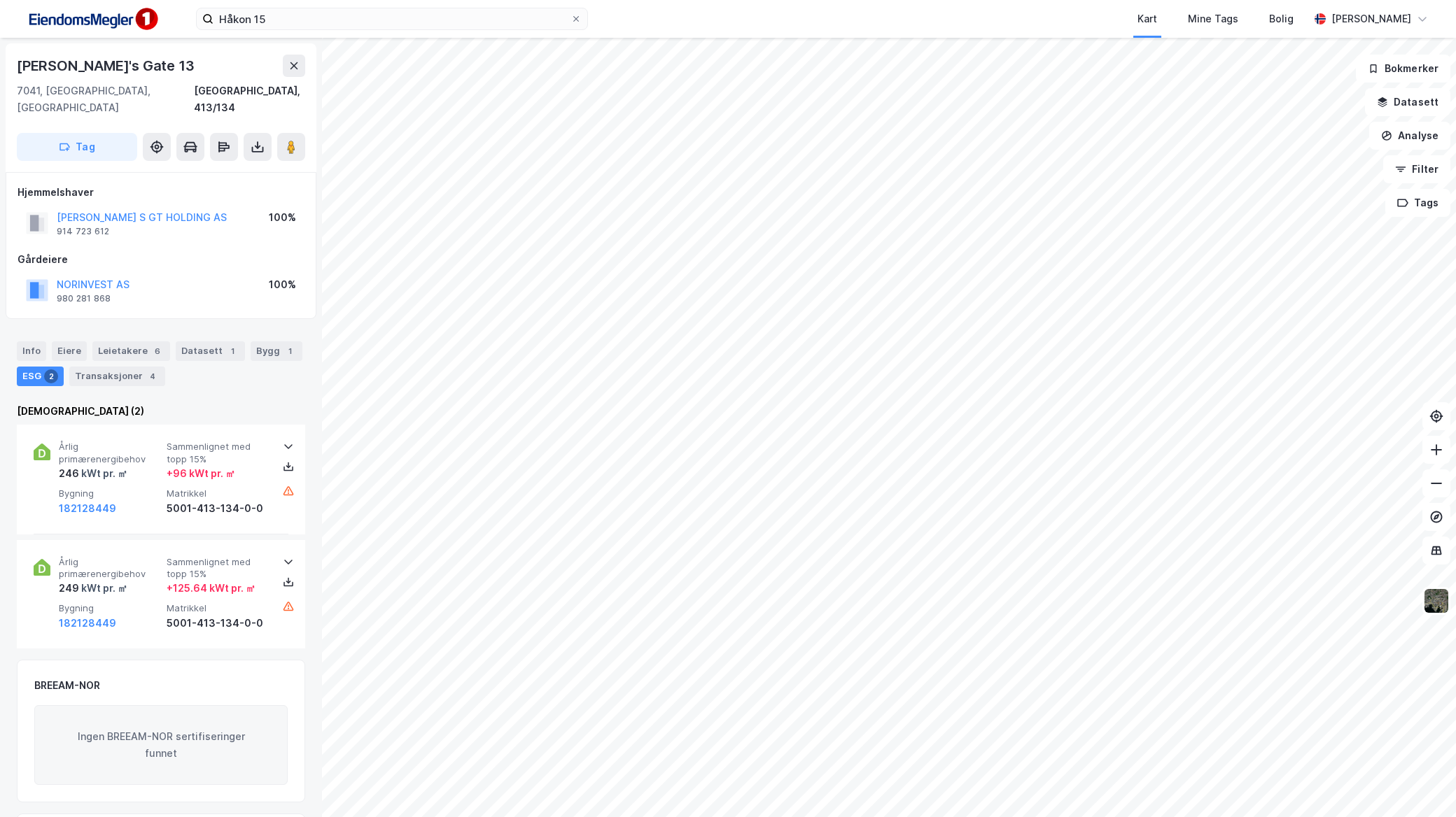
scroll to position [3, 0]
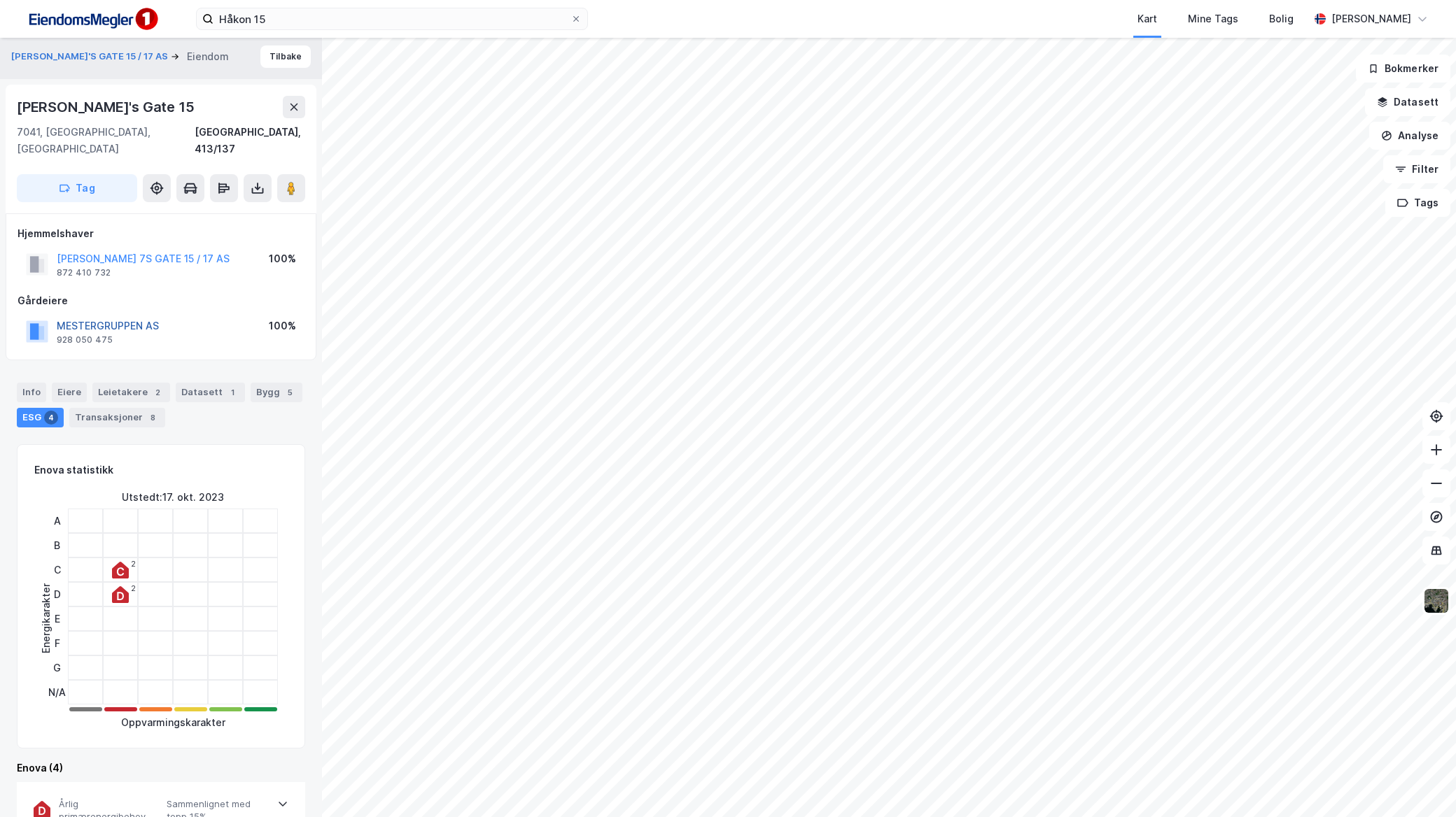
click at [0, 0] on button "MESTERGRUPPEN AS" at bounding box center [0, 0] width 0 height 0
